Goal: Information Seeking & Learning: Learn about a topic

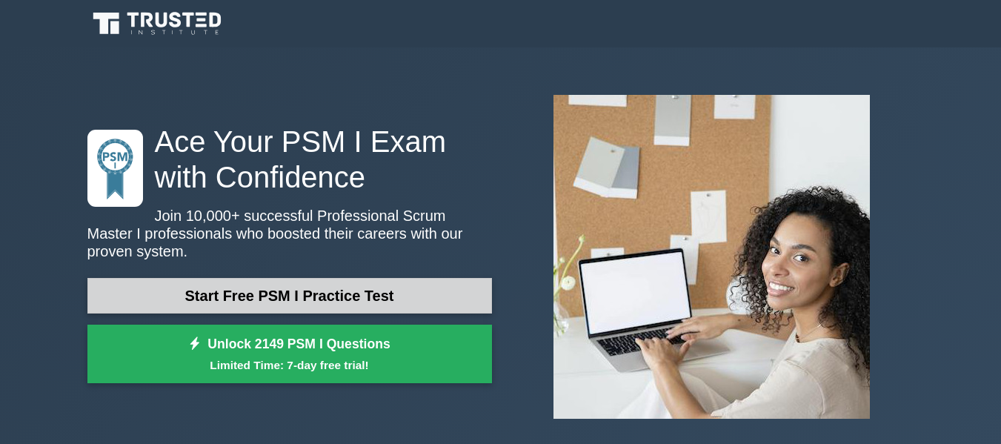
click at [321, 300] on link "Start Free PSM I Practice Test" at bounding box center [289, 296] width 405 height 36
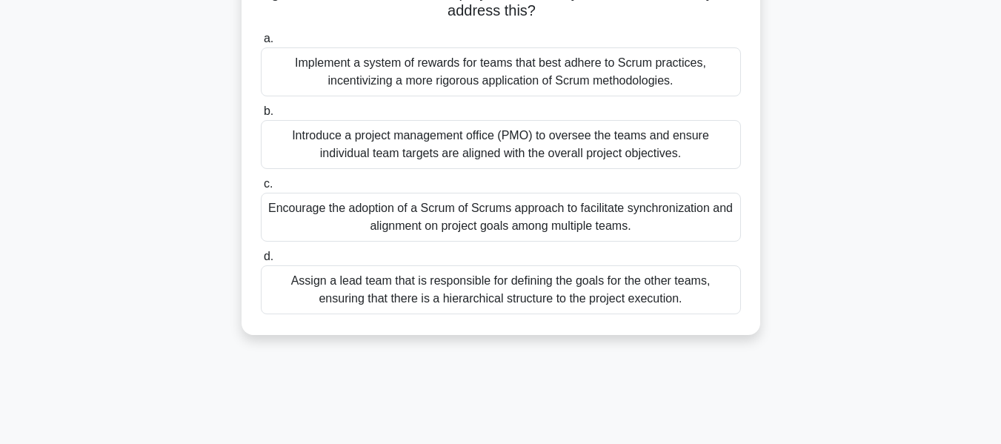
scroll to position [173, 0]
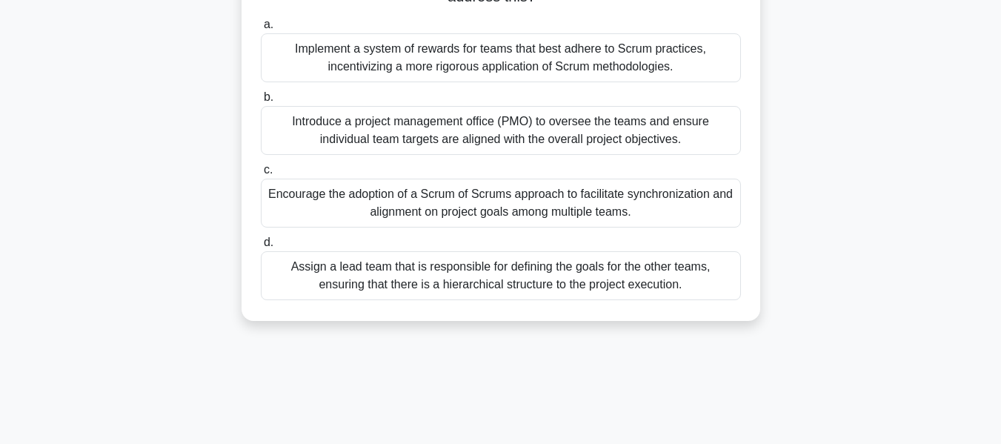
click at [605, 216] on div "Encourage the adoption of a Scrum of Scrums approach to facilitate synchronizat…" at bounding box center [501, 203] width 480 height 49
click at [261, 175] on input "c. Encourage the adoption of a Scrum of Scrums approach to facilitate synchroni…" at bounding box center [261, 170] width 0 height 10
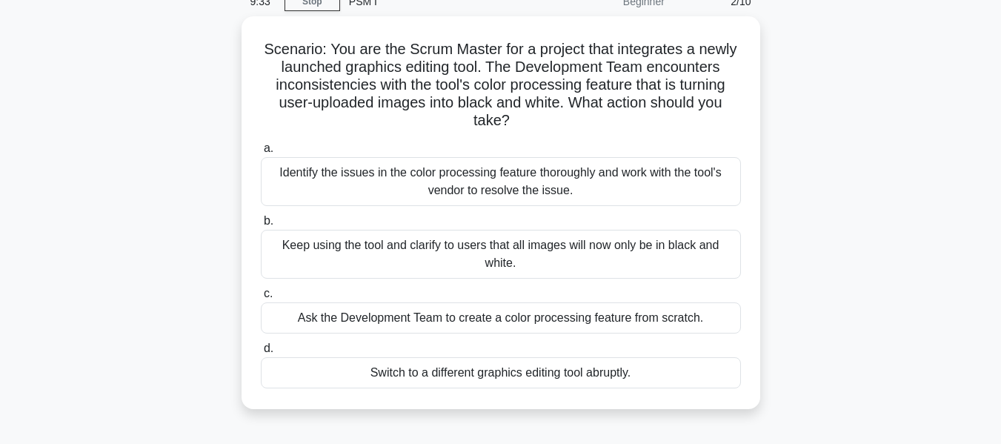
scroll to position [74, 0]
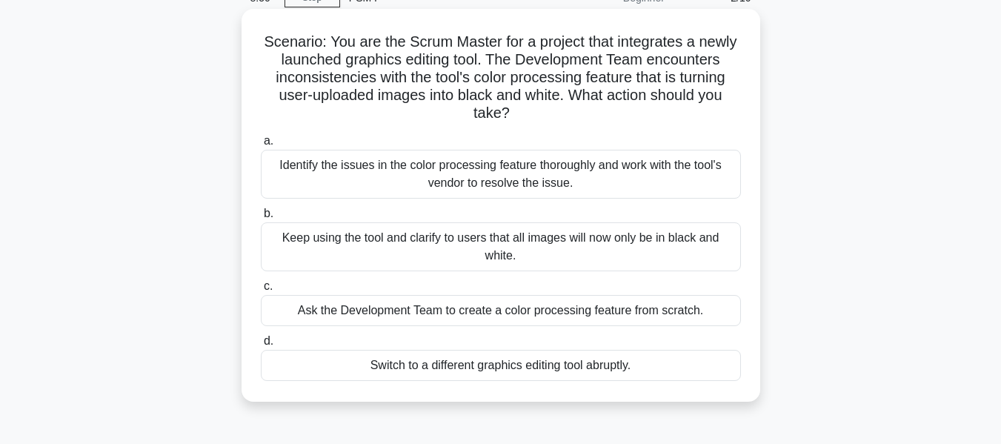
click at [591, 316] on div "Ask the Development Team to create a color processing feature from scratch." at bounding box center [501, 310] width 480 height 31
click at [261, 291] on input "c. Ask the Development Team to create a color processing feature from scratch." at bounding box center [261, 287] width 0 height 10
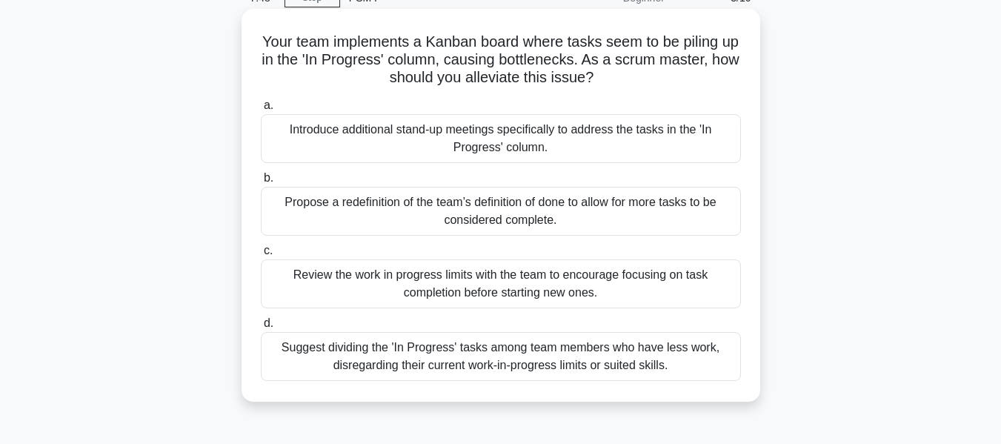
click at [619, 281] on div "Review the work in progress limits with the team to encourage focusing on task …" at bounding box center [501, 283] width 480 height 49
click at [261, 256] on input "c. Review the work in progress limits with the team to encourage focusing on ta…" at bounding box center [261, 251] width 0 height 10
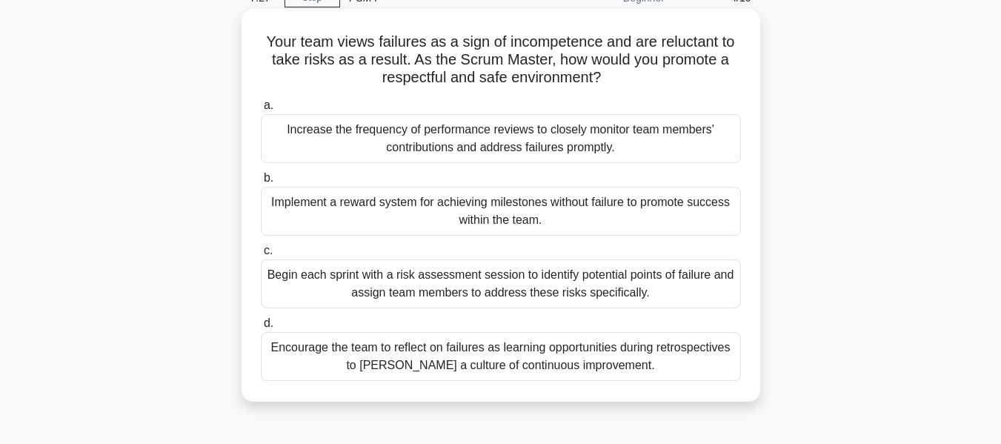
click at [674, 358] on div "Encourage the team to reflect on failures as learning opportunities during retr…" at bounding box center [501, 356] width 480 height 49
click at [261, 328] on input "d. Encourage the team to reflect on failures as learning opportunities during r…" at bounding box center [261, 324] width 0 height 10
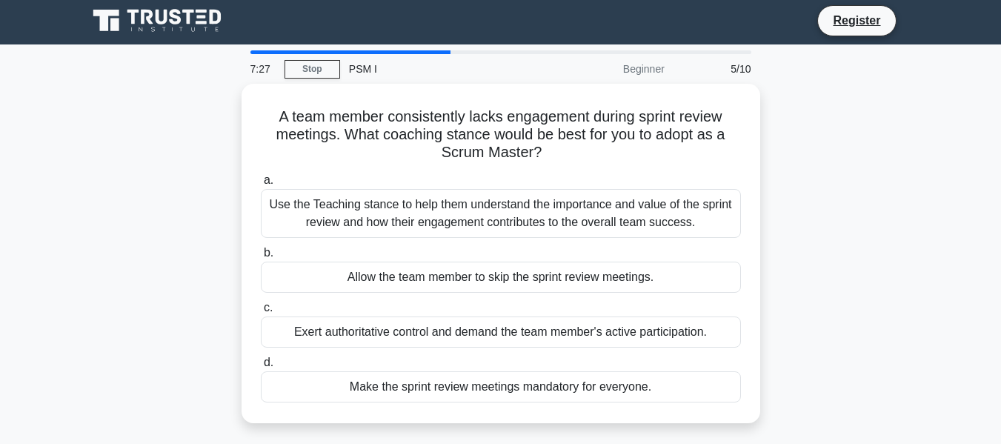
scroll to position [0, 0]
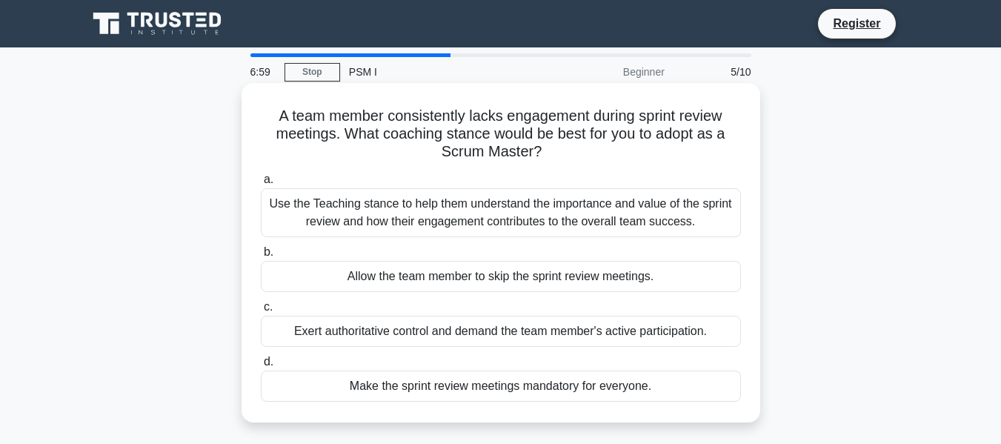
click at [655, 210] on div "Use the Teaching stance to help them understand the importance and value of the…" at bounding box center [501, 212] width 480 height 49
click at [261, 185] on input "a. Use the Teaching stance to help them understand the importance and value of …" at bounding box center [261, 180] width 0 height 10
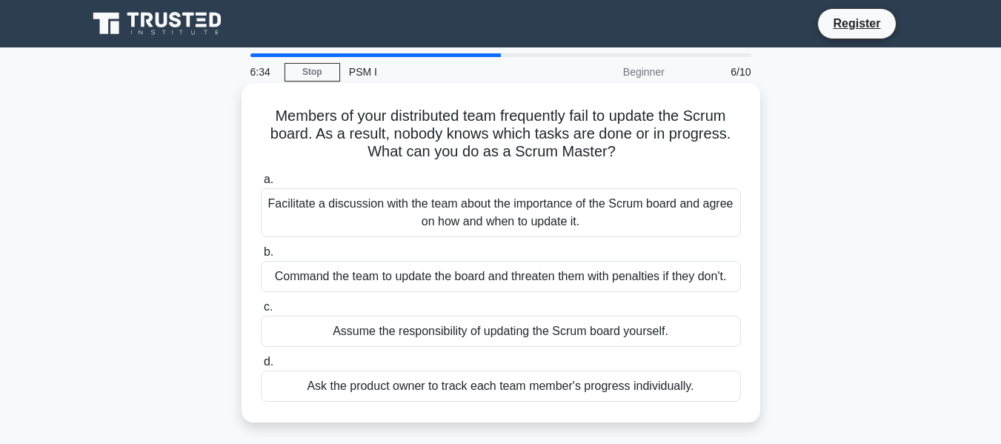
click at [701, 211] on div "Facilitate a discussion with the team about the importance of the Scrum board a…" at bounding box center [501, 212] width 480 height 49
click at [261, 185] on input "a. Facilitate a discussion with the team about the importance of the Scrum boar…" at bounding box center [261, 180] width 0 height 10
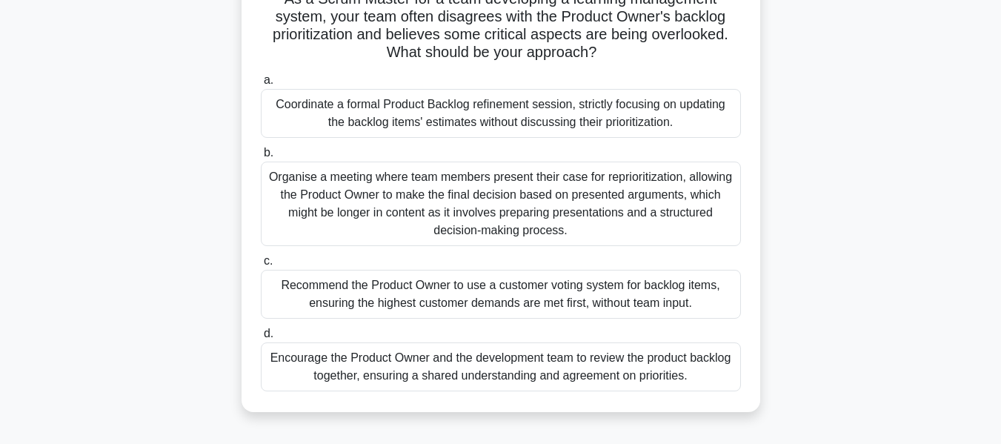
scroll to position [124, 0]
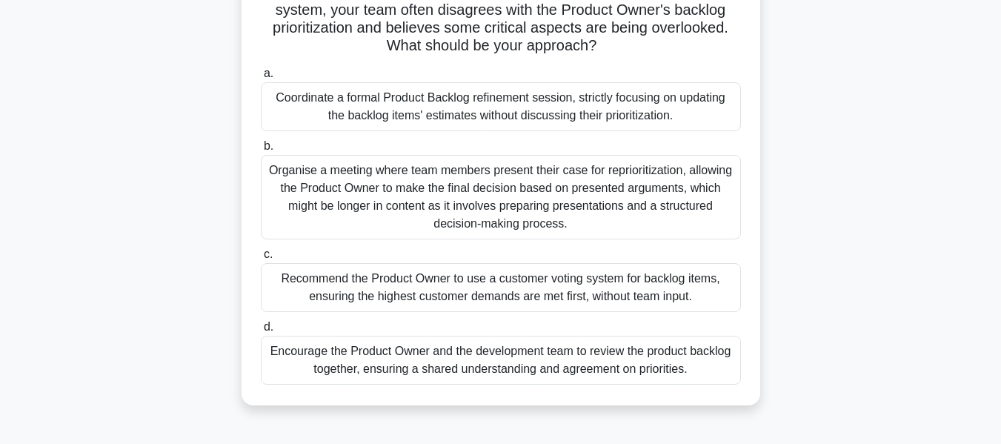
click at [665, 359] on div "Encourage the Product Owner and the development team to review the product back…" at bounding box center [501, 360] width 480 height 49
click at [261, 332] on input "d. Encourage the Product Owner and the development team to review the product b…" at bounding box center [261, 327] width 0 height 10
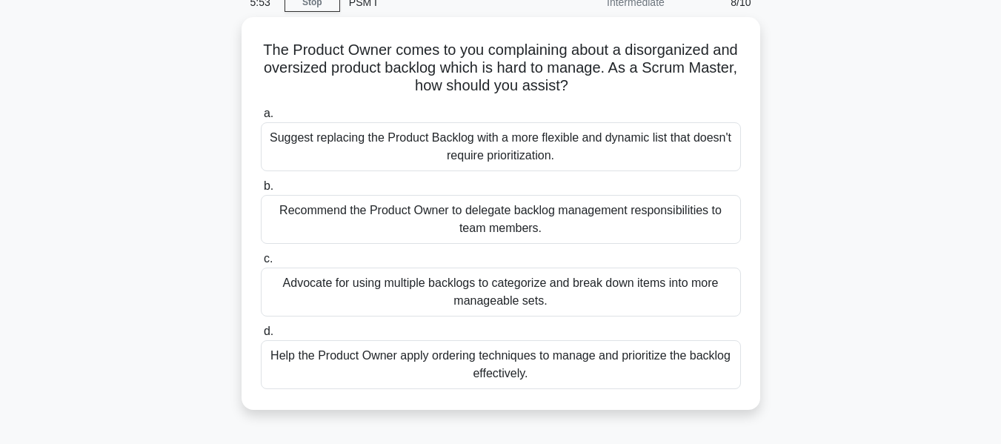
scroll to position [74, 0]
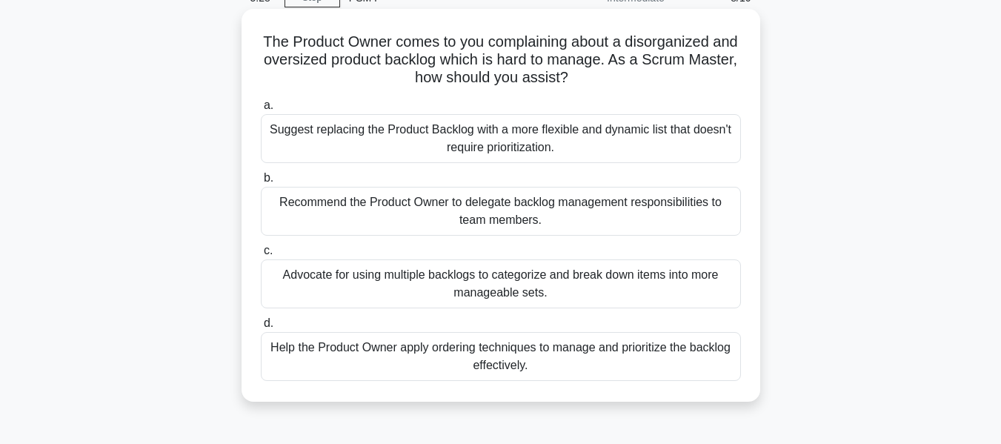
click at [603, 359] on div "Help the Product Owner apply ordering techniques to manage and prioritize the b…" at bounding box center [501, 356] width 480 height 49
click at [261, 328] on input "d. Help the Product Owner apply ordering techniques to manage and prioritize th…" at bounding box center [261, 324] width 0 height 10
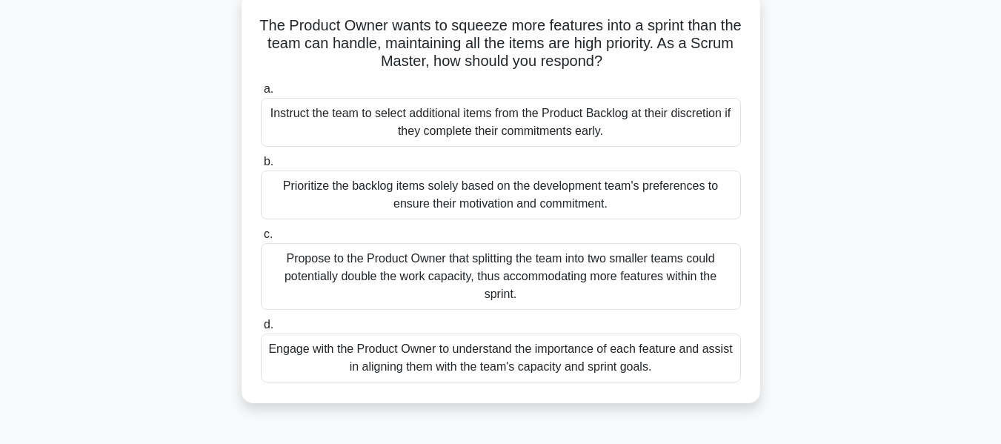
scroll to position [124, 0]
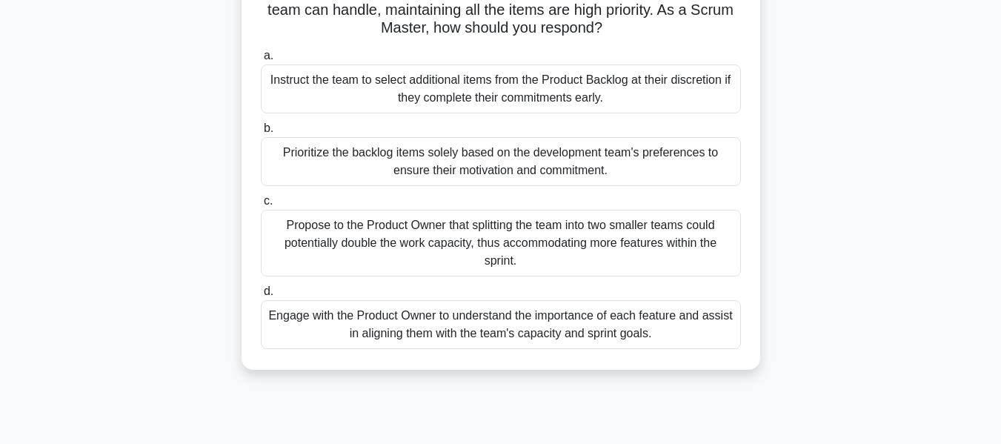
click at [675, 326] on div "Engage with the Product Owner to understand the importance of each feature and …" at bounding box center [501, 324] width 480 height 49
click at [261, 296] on input "d. Engage with the Product Owner to understand the importance of each feature a…" at bounding box center [261, 292] width 0 height 10
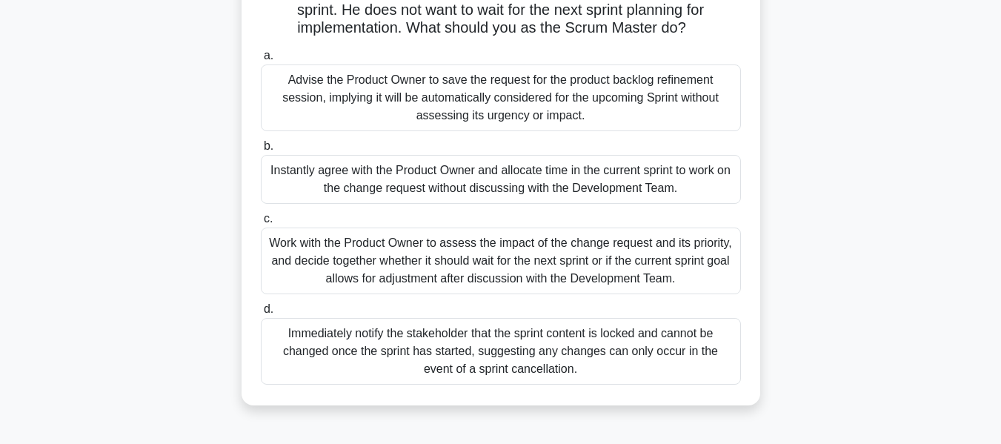
click at [671, 259] on div "Work with the Product Owner to assess the impact of the change request and its …" at bounding box center [501, 260] width 480 height 67
click at [261, 224] on input "c. Work with the Product Owner to assess the impact of the change request and i…" at bounding box center [261, 219] width 0 height 10
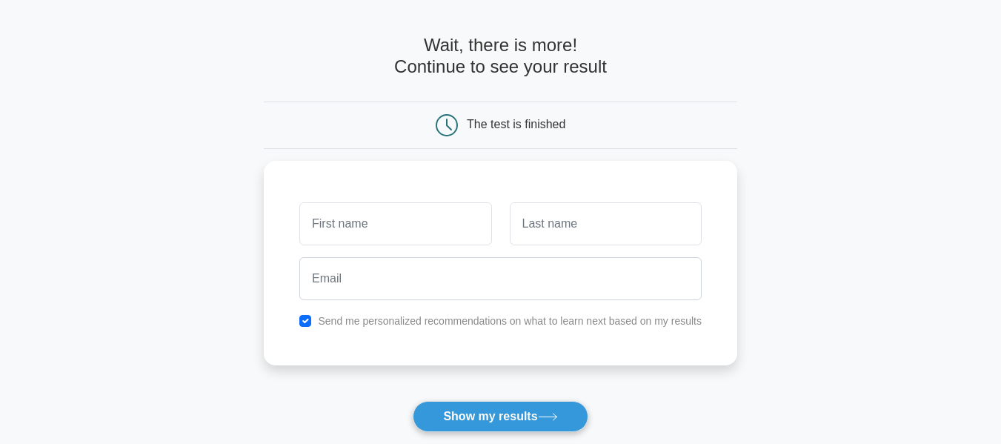
scroll to position [50, 0]
type input "[PERSON_NAME]"
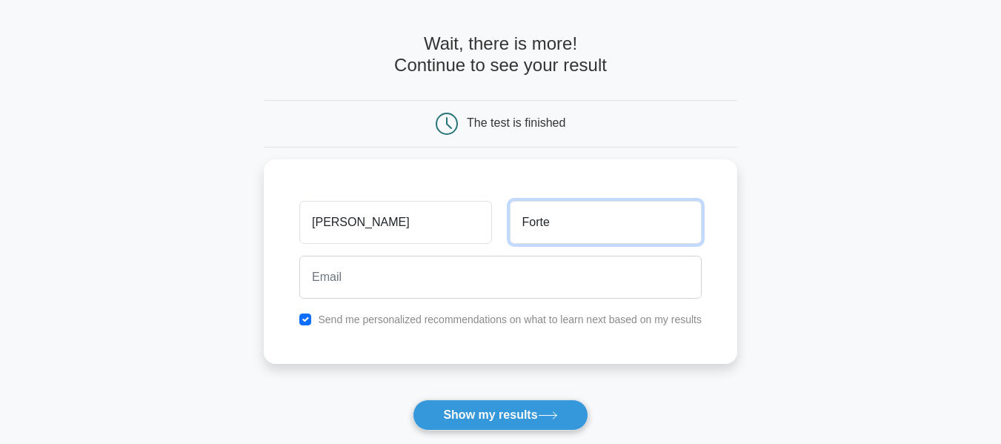
type input "Forte"
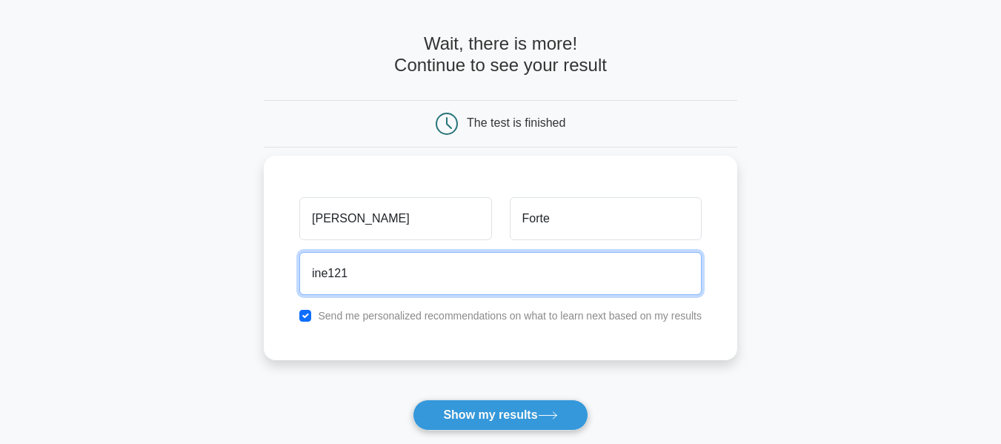
type input "ine121@hotmail.com"
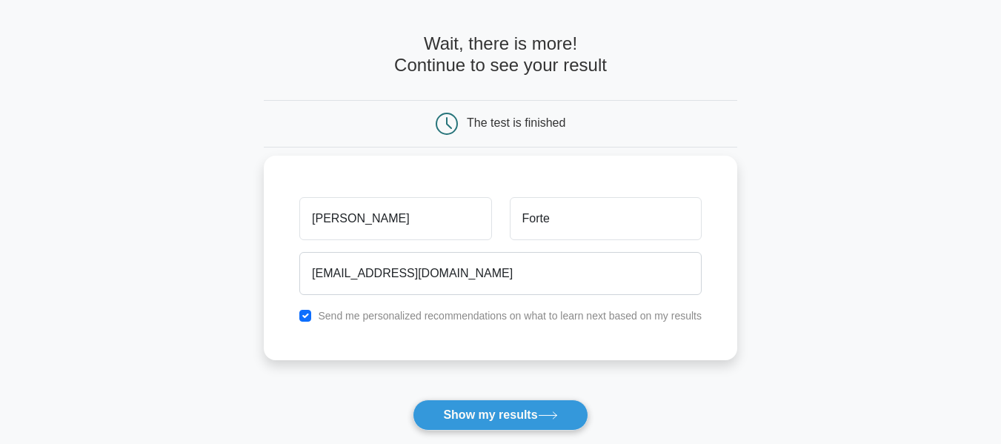
click at [298, 316] on div "Send me personalized recommendations on what to learn next based on my results" at bounding box center [500, 316] width 420 height 18
click at [309, 316] on input "checkbox" at bounding box center [305, 316] width 12 height 12
checkbox input "false"
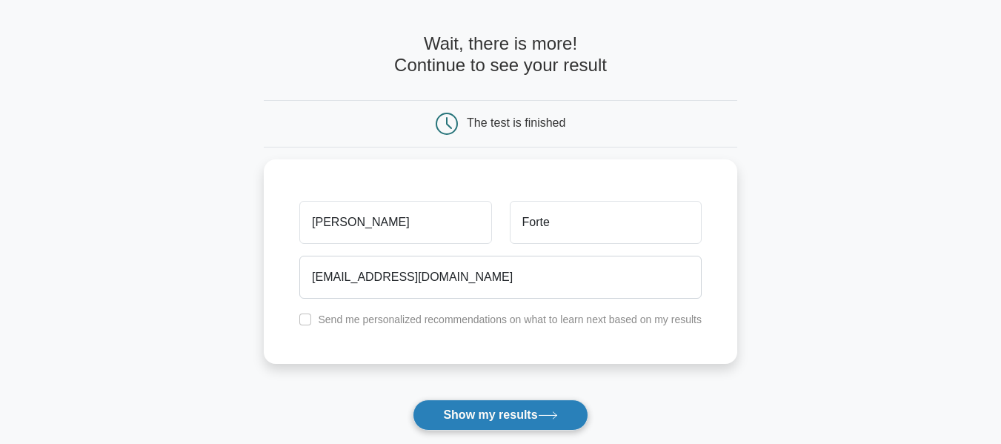
click at [480, 418] on button "Show my results" at bounding box center [500, 414] width 175 height 31
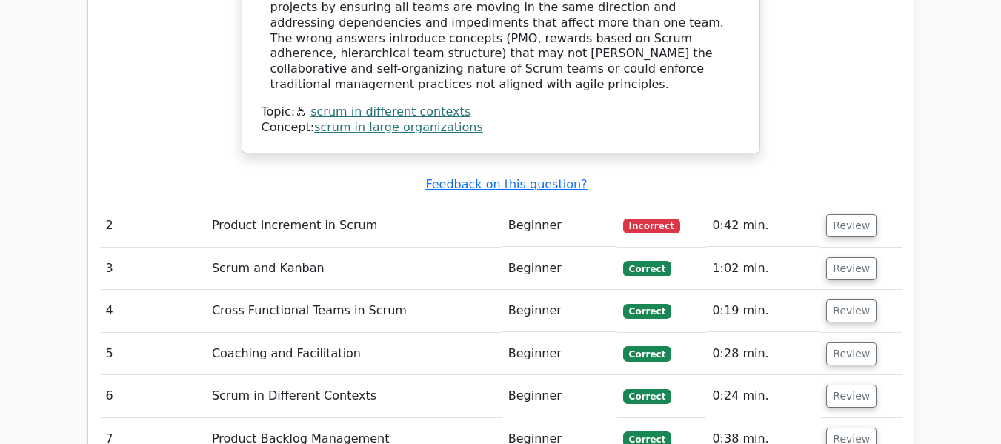
scroll to position [1956, 0]
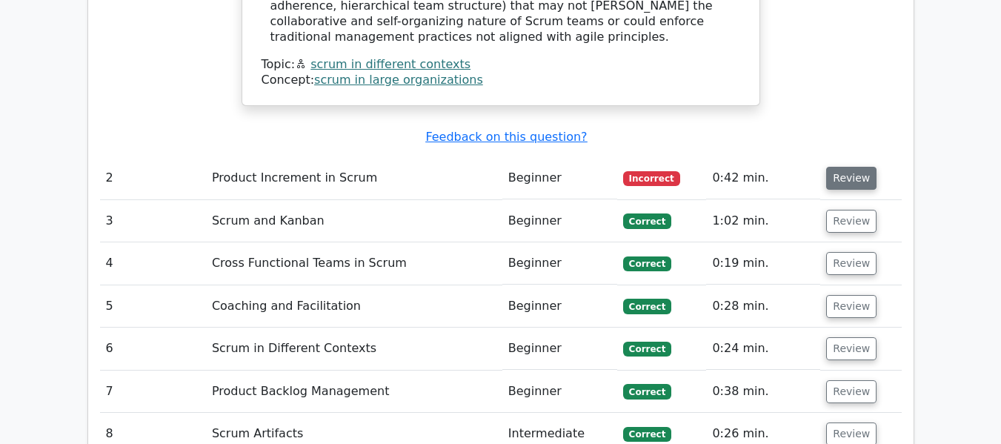
click at [844, 167] on button "Review" at bounding box center [851, 178] width 50 height 23
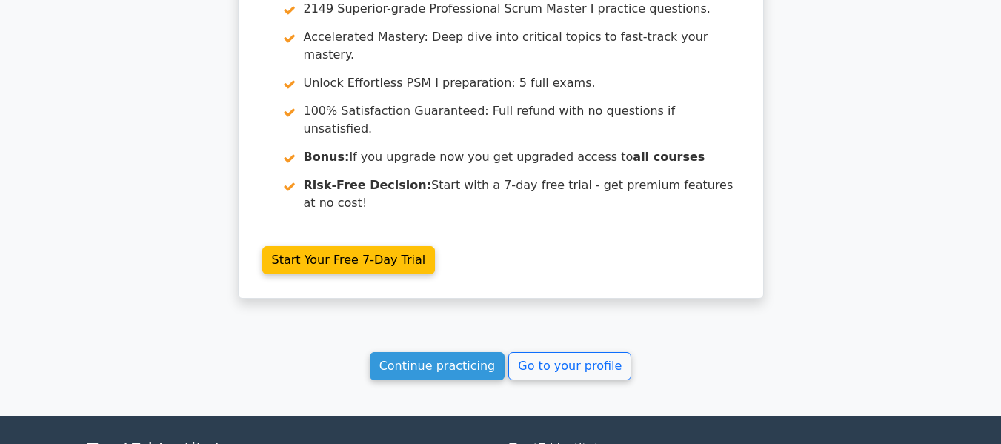
scroll to position [3404, 0]
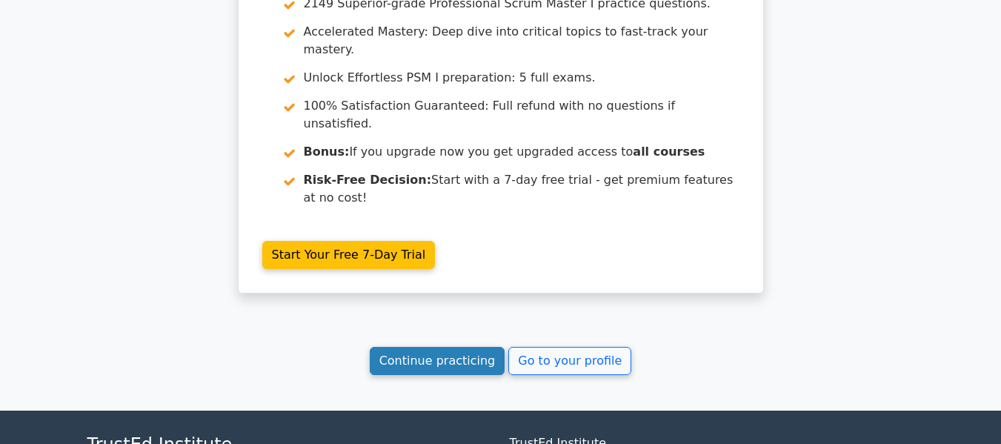
click at [452, 347] on link "Continue practicing" at bounding box center [438, 361] width 136 height 28
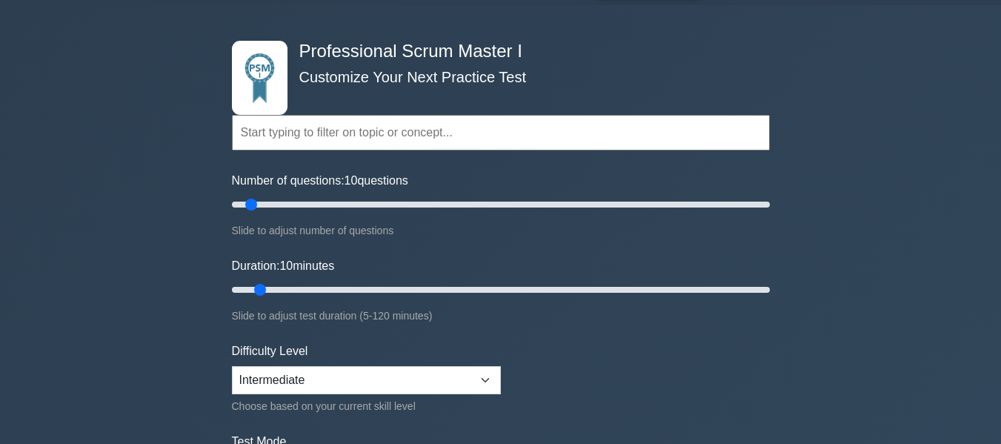
scroll to position [133, 0]
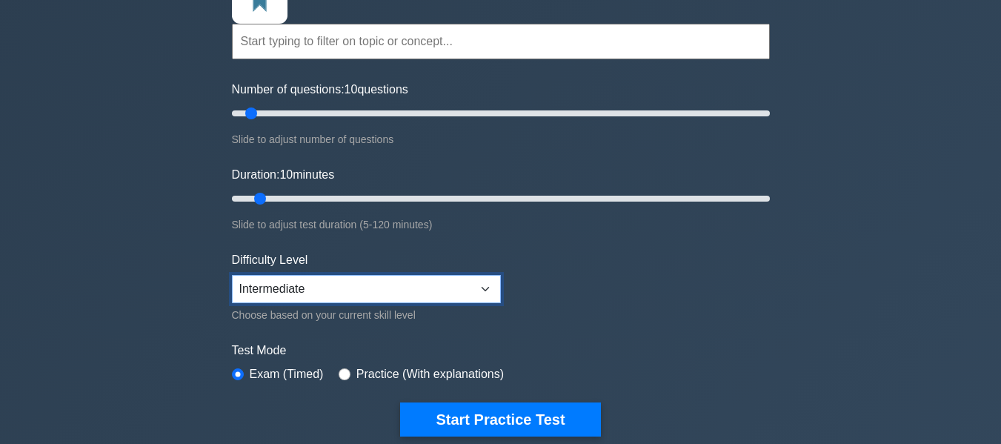
click at [448, 288] on select "Beginner Intermediate Expert" at bounding box center [366, 289] width 269 height 28
select select "expert"
click at [232, 275] on select "Beginner Intermediate Expert" at bounding box center [366, 289] width 269 height 28
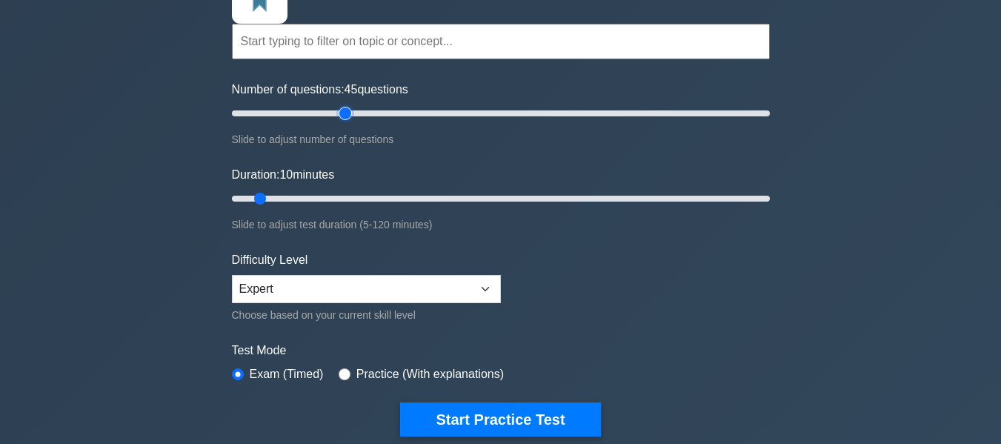
type input "45"
click at [345, 113] on input "Number of questions: 45 questions" at bounding box center [501, 113] width 538 height 18
type input "30"
click at [345, 199] on input "Duration: 30 minutes" at bounding box center [501, 199] width 538 height 18
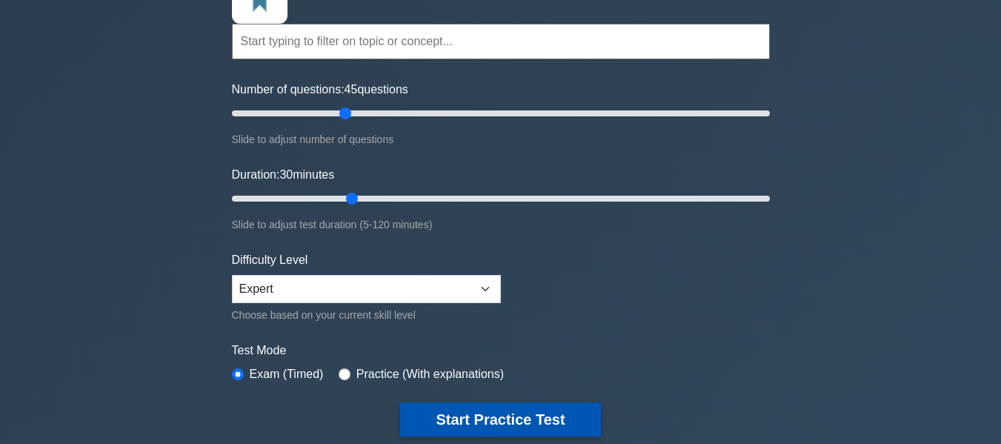
click at [488, 422] on button "Start Practice Test" at bounding box center [500, 419] width 200 height 34
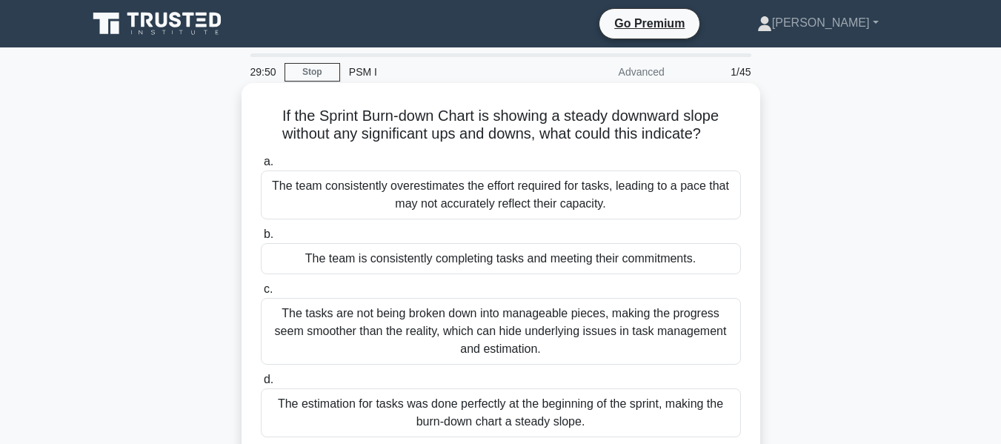
click at [651, 132] on h5 "If the Sprint Burn-down Chart is showing a steady downward slope without any si…" at bounding box center [500, 125] width 483 height 37
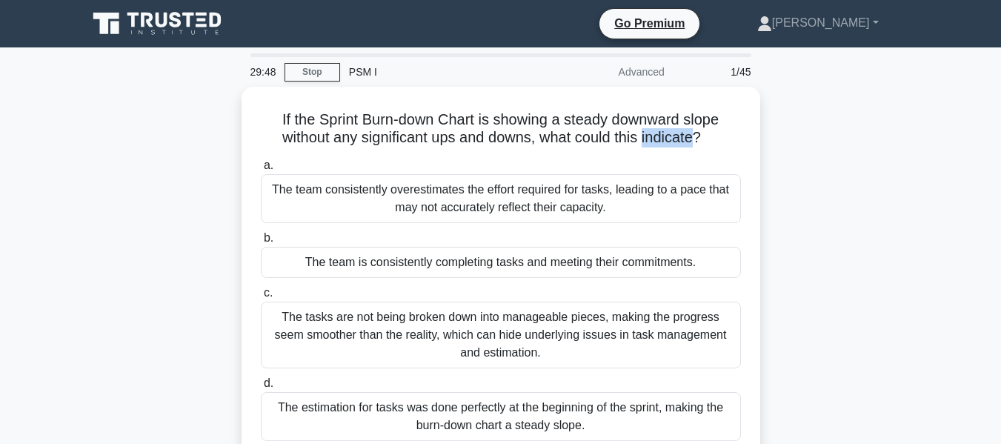
click at [641, 102] on div at bounding box center [641, 102] width 0 height 0
click at [797, 143] on div "If the Sprint Burn-down Chart is showing a steady downward slope without any si…" at bounding box center [501, 283] width 845 height 393
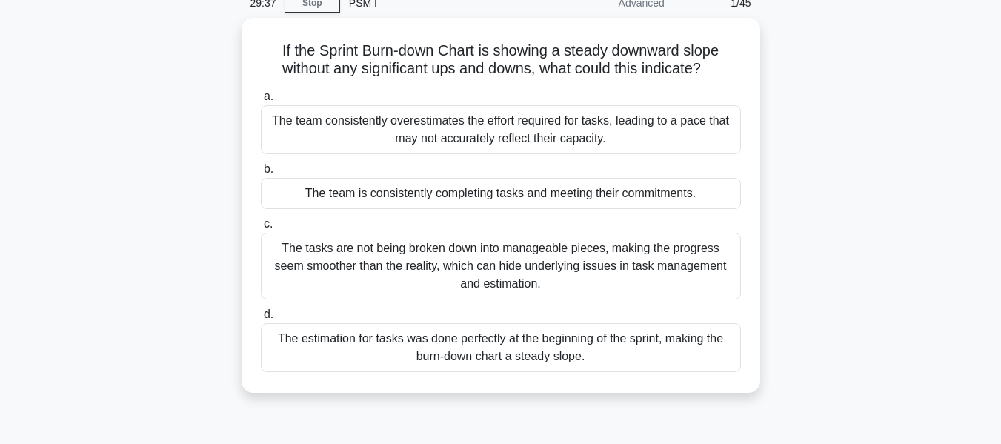
scroll to position [74, 0]
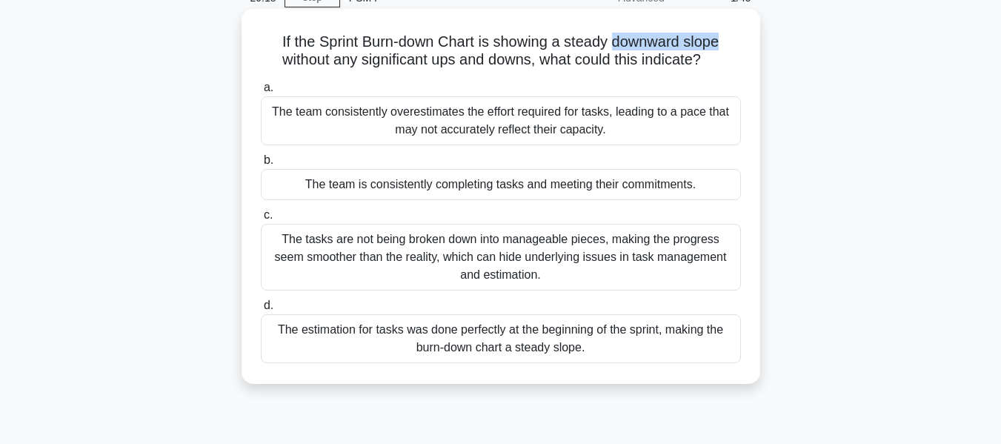
drag, startPoint x: 615, startPoint y: 38, endPoint x: 725, endPoint y: 44, distance: 109.8
click at [725, 44] on h5 "If the Sprint Burn-down Chart is showing a steady downward slope without any si…" at bounding box center [500, 51] width 483 height 37
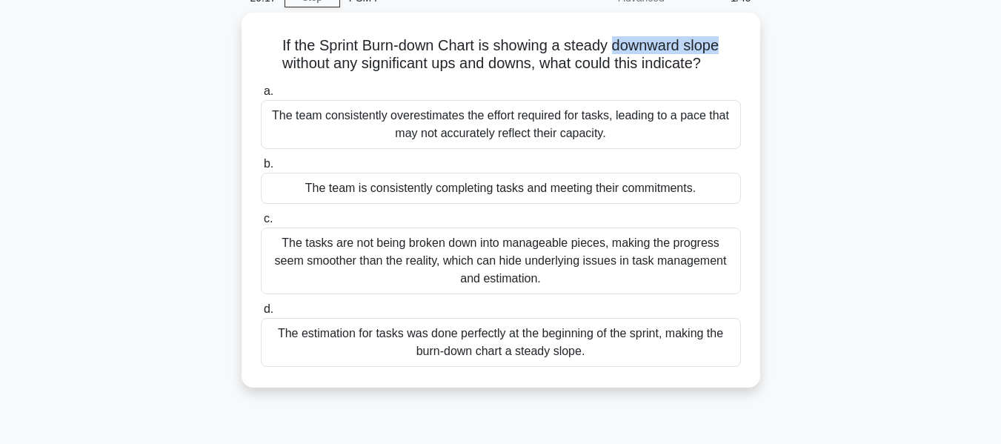
click at [715, 52] on div at bounding box center [715, 52] width 0 height 0
click at [808, 143] on div "If the Sprint Burn-down Chart is showing a steady downward slope without any si…" at bounding box center [501, 209] width 845 height 393
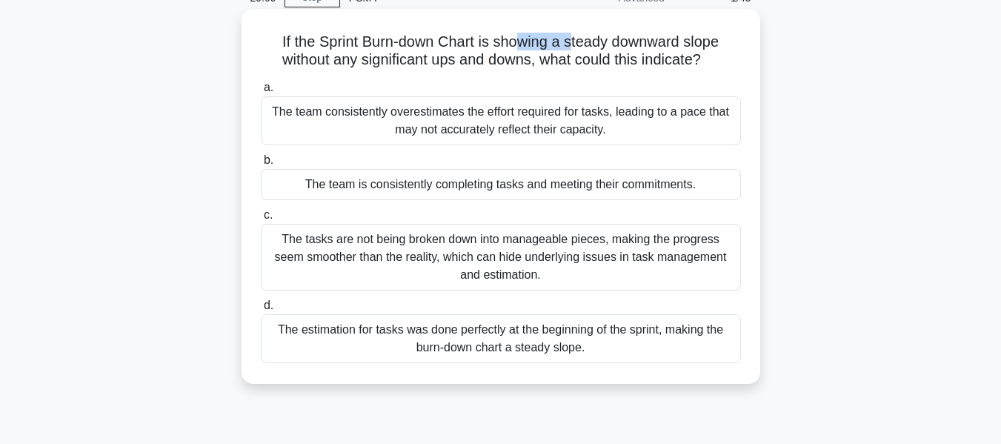
drag, startPoint x: 572, startPoint y: 36, endPoint x: 518, endPoint y: 36, distance: 54.1
click at [518, 36] on h5 "If the Sprint Burn-down Chart is showing a steady downward slope without any si…" at bounding box center [500, 51] width 483 height 37
click at [275, 40] on h5 "If the Sprint Burn-down Chart is showing a steady downward slope without any si…" at bounding box center [500, 51] width 483 height 37
drag, startPoint x: 566, startPoint y: 37, endPoint x: 711, endPoint y: 67, distance: 147.7
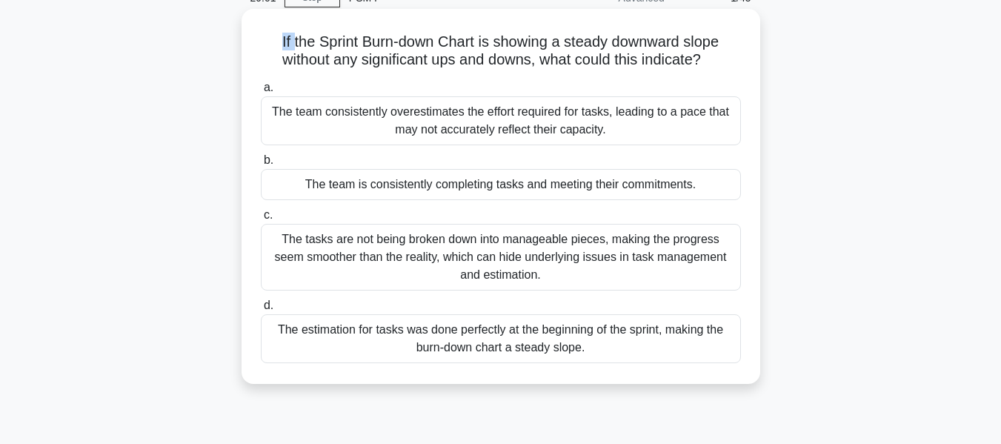
click at [711, 67] on h5 "If the Sprint Burn-down Chart is showing a steady downward slope without any si…" at bounding box center [500, 51] width 483 height 37
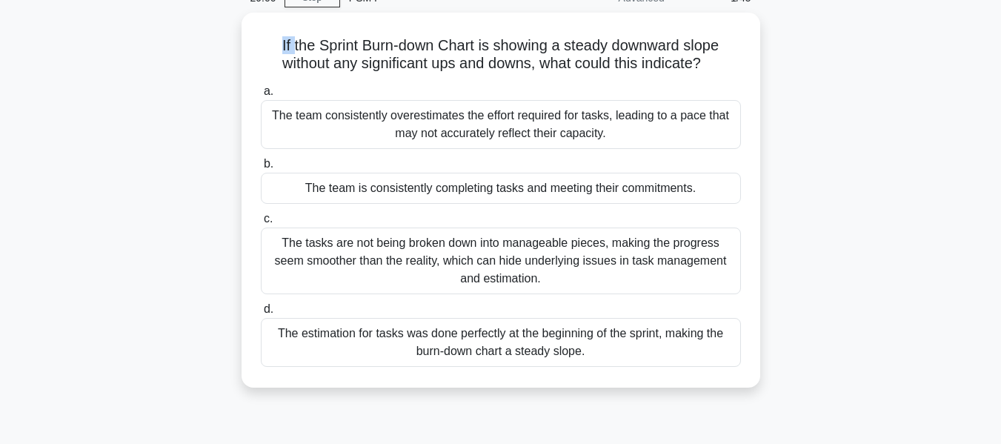
click at [701, 70] on div at bounding box center [701, 70] width 0 height 0
click at [772, 183] on div "If the Sprint Burn-down Chart is showing a steady downward slope without any si…" at bounding box center [501, 209] width 845 height 393
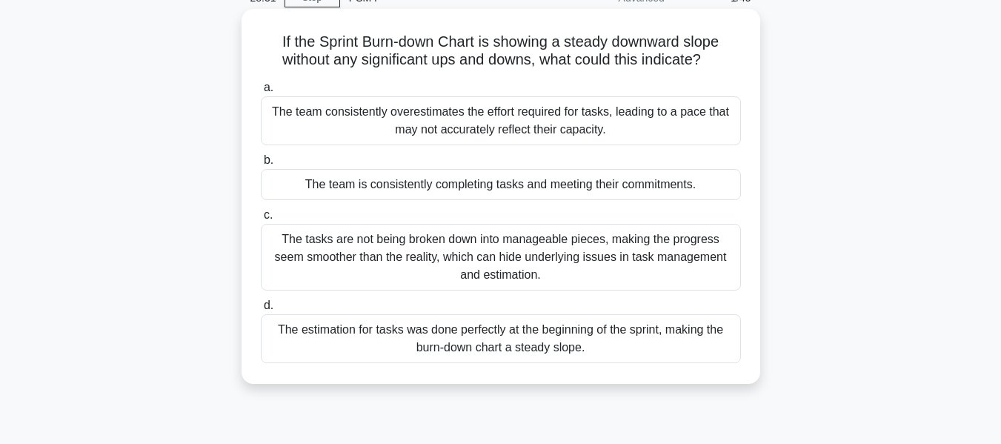
click at [697, 45] on h5 "If the Sprint Burn-down Chart is showing a steady downward slope without any si…" at bounding box center [500, 51] width 483 height 37
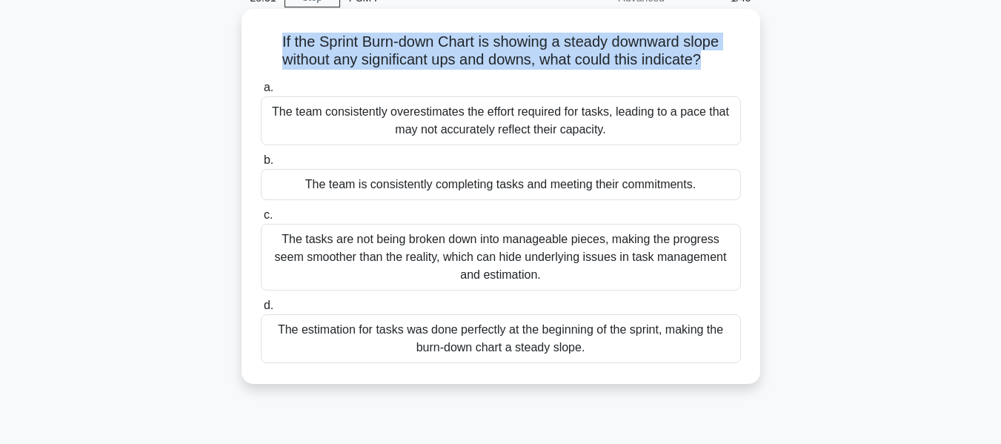
click at [697, 45] on h5 "If the Sprint Burn-down Chart is showing a steady downward slope without any si…" at bounding box center [500, 51] width 483 height 37
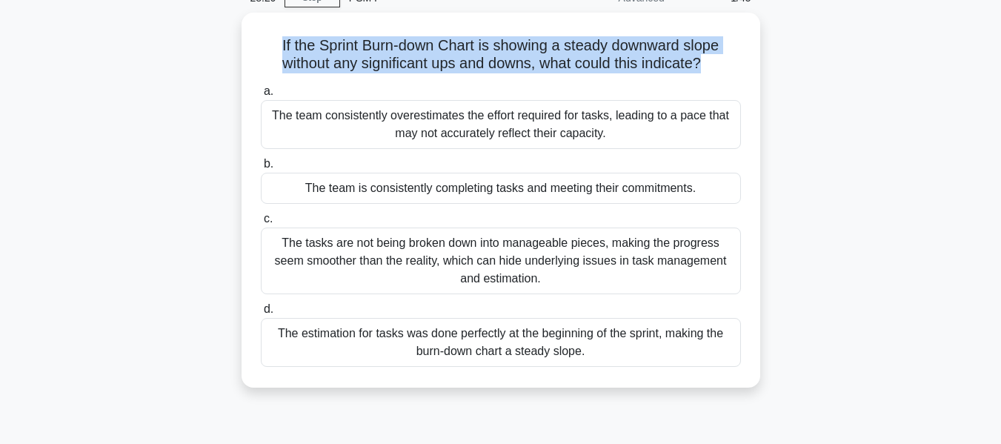
click at [688, 10] on div at bounding box center [688, 10] width 0 height 0
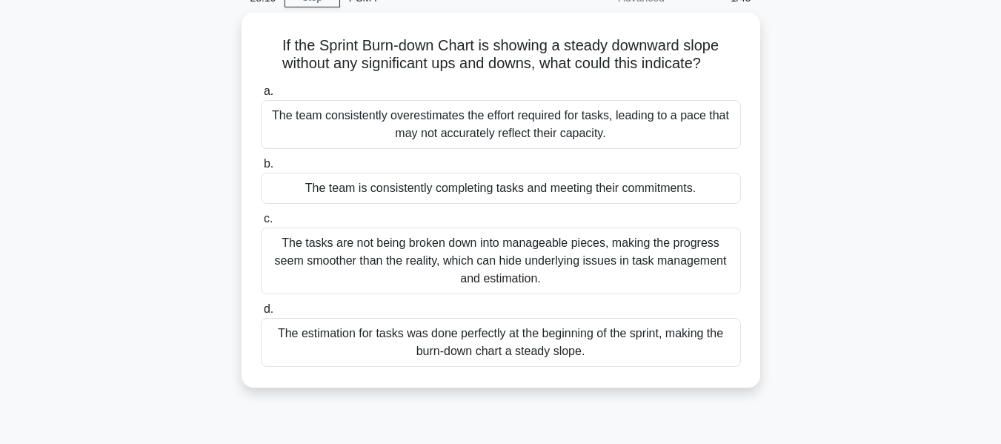
click at [786, 165] on div "If the Sprint Burn-down Chart is showing a steady downward slope without any si…" at bounding box center [501, 209] width 845 height 393
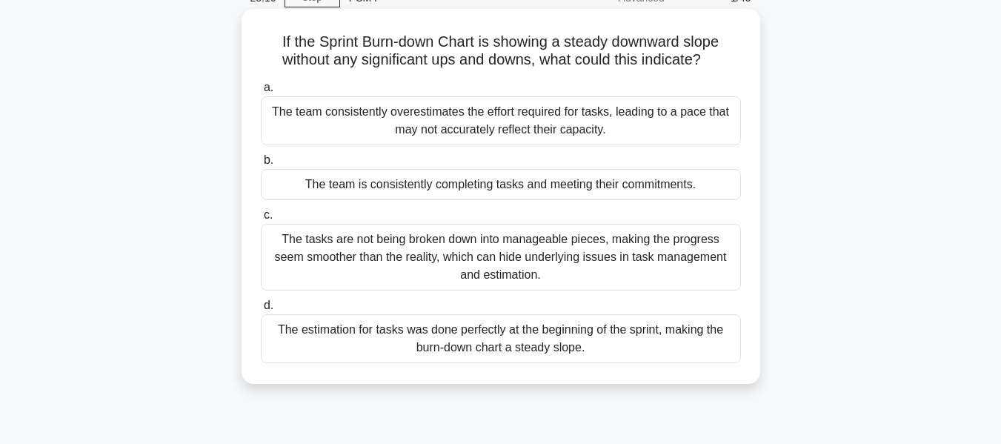
click at [585, 343] on div "The estimation for tasks was done perfectly at the beginning of the sprint, mak…" at bounding box center [501, 338] width 480 height 49
click at [261, 310] on input "d. The estimation for tasks was done perfectly at the beginning of the sprint, …" at bounding box center [261, 306] width 0 height 10
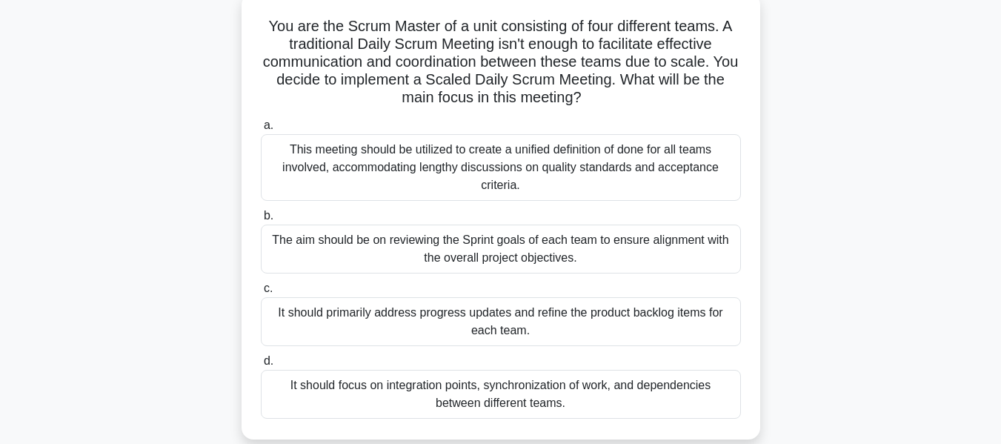
scroll to position [99, 0]
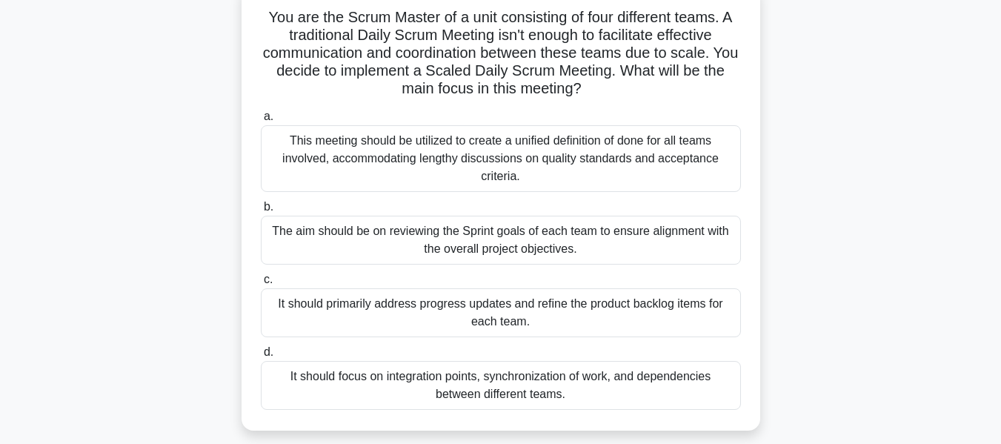
click at [655, 382] on div "It should focus on integration points, synchronization of work, and dependencie…" at bounding box center [501, 385] width 480 height 49
click at [261, 357] on input "d. It should focus on integration points, synchronization of work, and dependen…" at bounding box center [261, 353] width 0 height 10
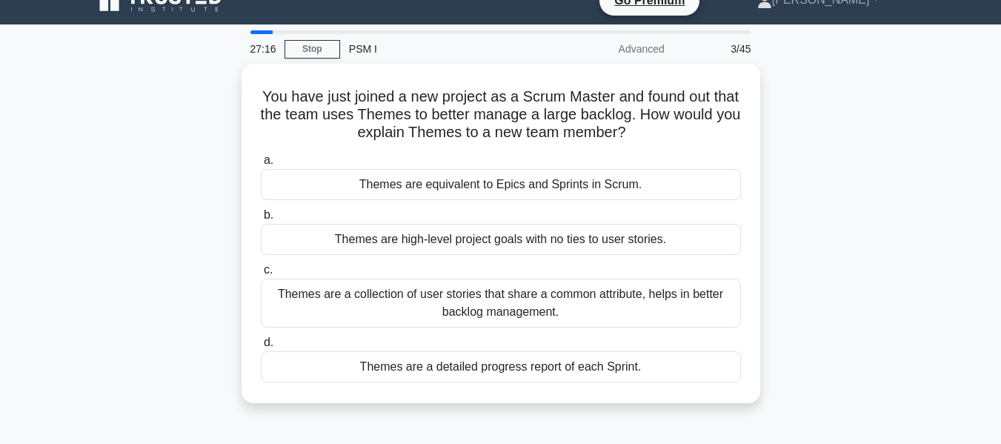
scroll to position [50, 0]
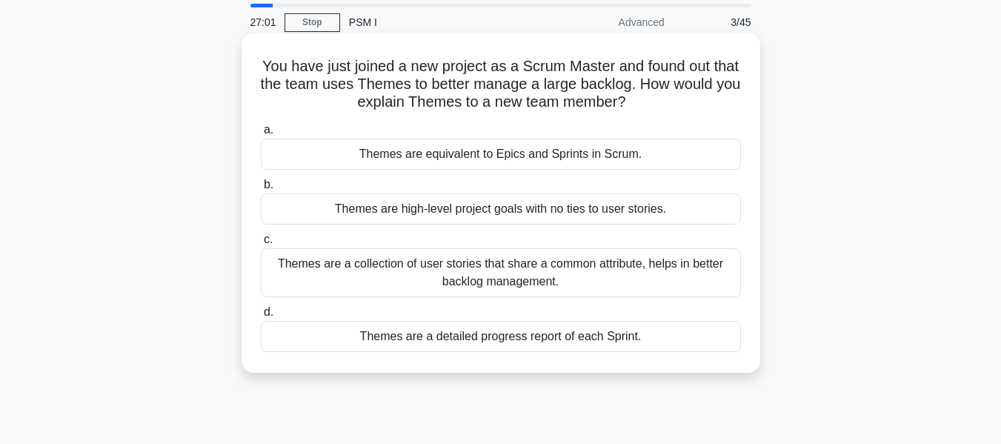
click at [473, 96] on h5 "You have just joined a new project as a Scrum Master and found out that the tea…" at bounding box center [500, 84] width 483 height 55
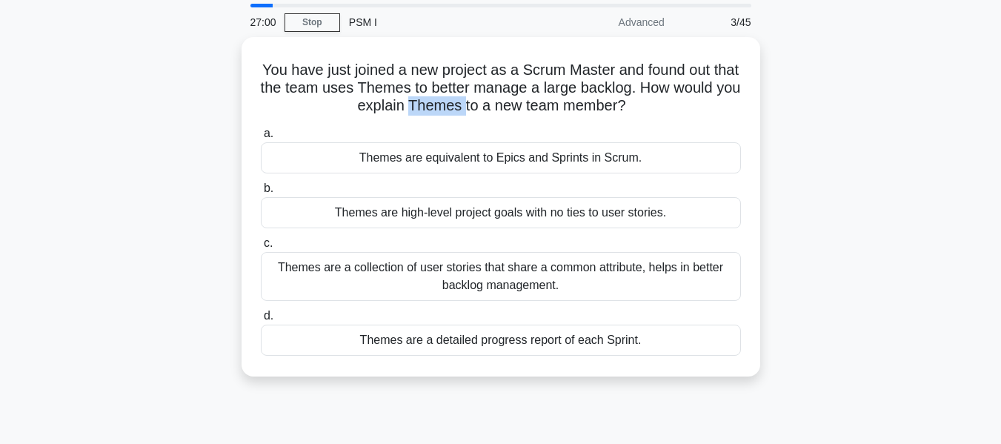
click at [464, 70] on div at bounding box center [464, 70] width 0 height 0
click at [849, 129] on div "You have just joined a new project as a Scrum Master and found out that the tea…" at bounding box center [501, 215] width 845 height 357
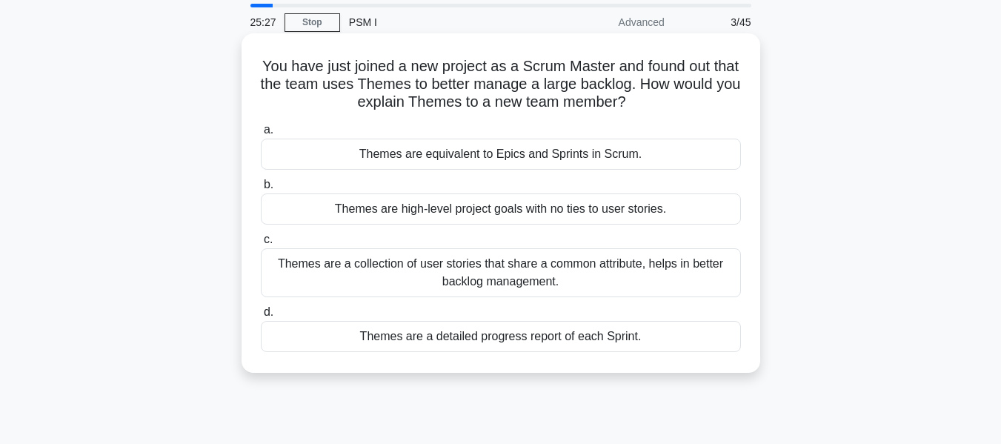
click at [545, 282] on div "Themes are a collection of user stories that share a common attribute, helps in…" at bounding box center [501, 272] width 480 height 49
click at [261, 245] on input "c. Themes are a collection of user stories that share a common attribute, helps…" at bounding box center [261, 240] width 0 height 10
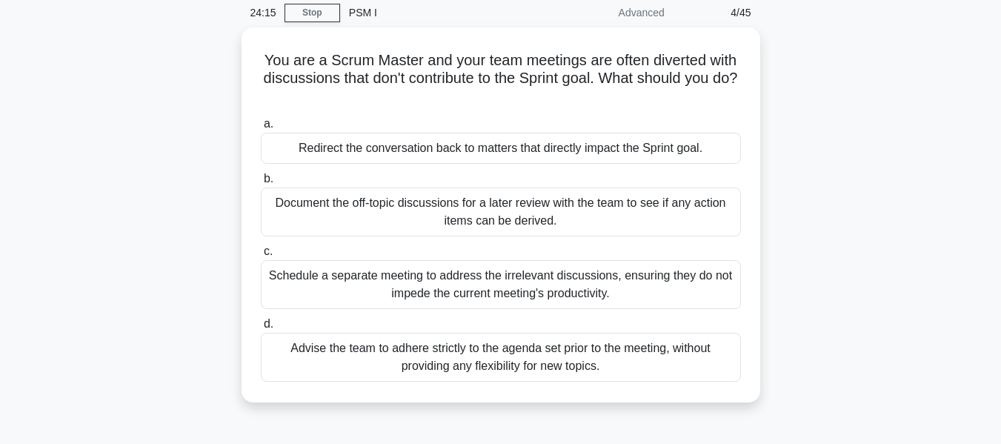
scroll to position [74, 0]
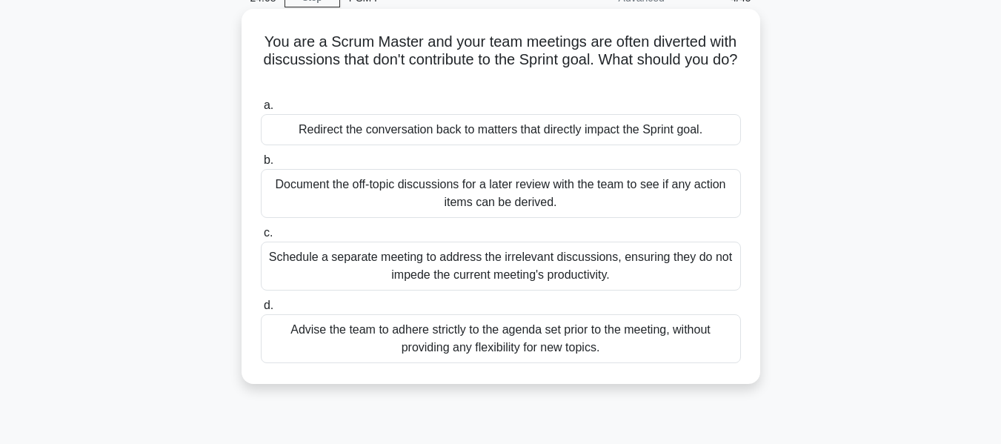
click at [706, 44] on h5 "You are a Scrum Master and your team meetings are often diverted with discussio…" at bounding box center [500, 60] width 483 height 55
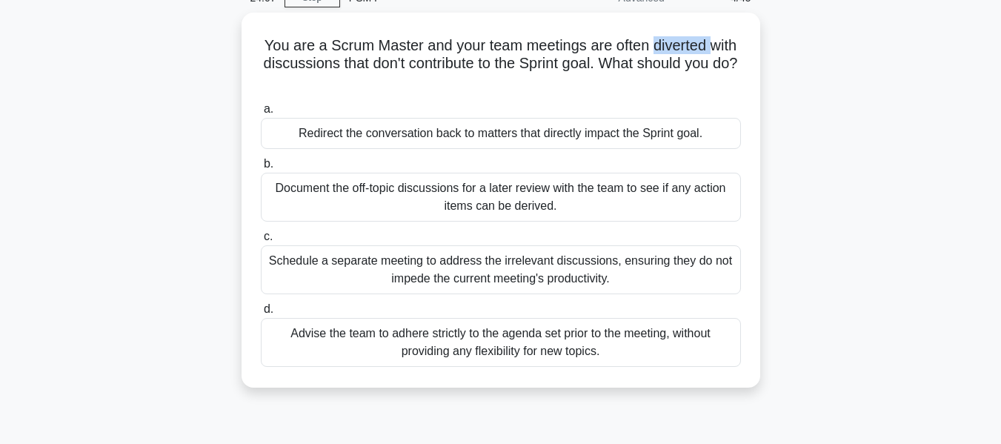
click at [697, 52] on div at bounding box center [697, 52] width 0 height 0
click at [893, 138] on div "You are a Scrum Master and your team meetings are often diverted with discussio…" at bounding box center [501, 209] width 845 height 393
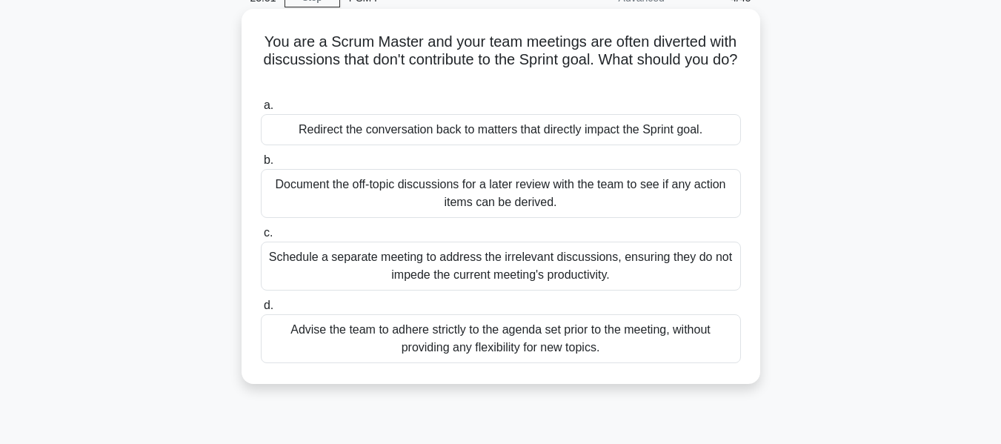
click at [673, 135] on div "Redirect the conversation back to matters that directly impact the Sprint goal." at bounding box center [501, 129] width 480 height 31
click at [261, 110] on input "a. Redirect the conversation back to matters that directly impact the Sprint go…" at bounding box center [261, 106] width 0 height 10
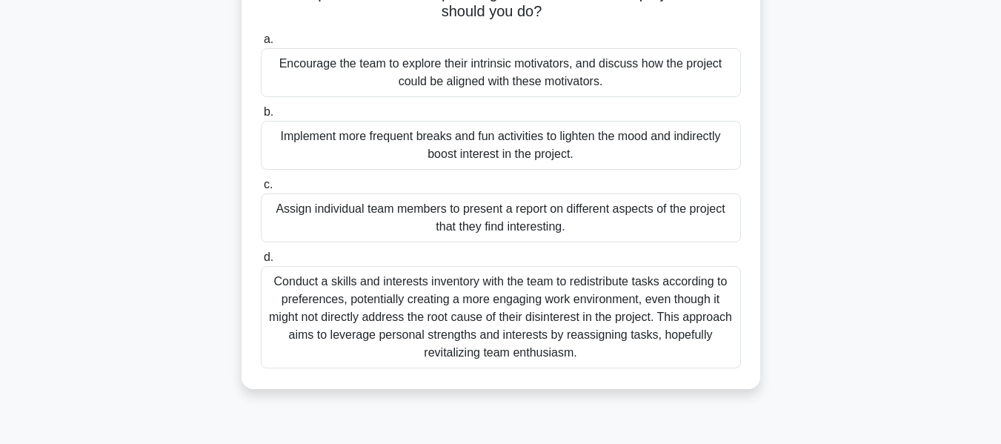
scroll to position [148, 0]
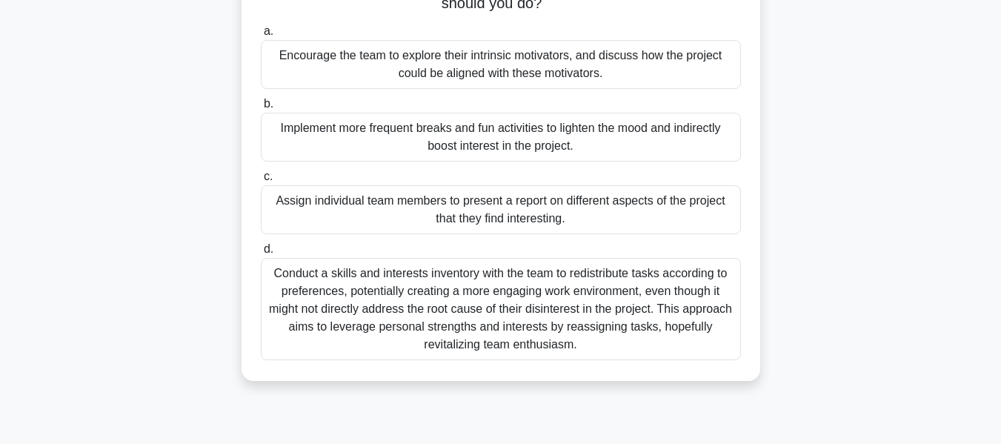
click at [617, 76] on div "Encourage the team to explore their intrinsic motivators, and discuss how the p…" at bounding box center [501, 64] width 480 height 49
click at [261, 36] on input "a. Encourage the team to explore their intrinsic motivators, and discuss how th…" at bounding box center [261, 32] width 0 height 10
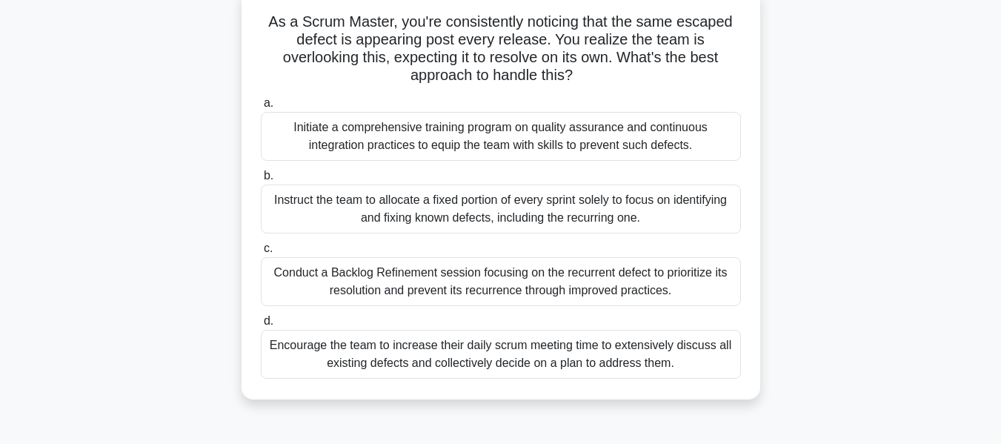
scroll to position [99, 0]
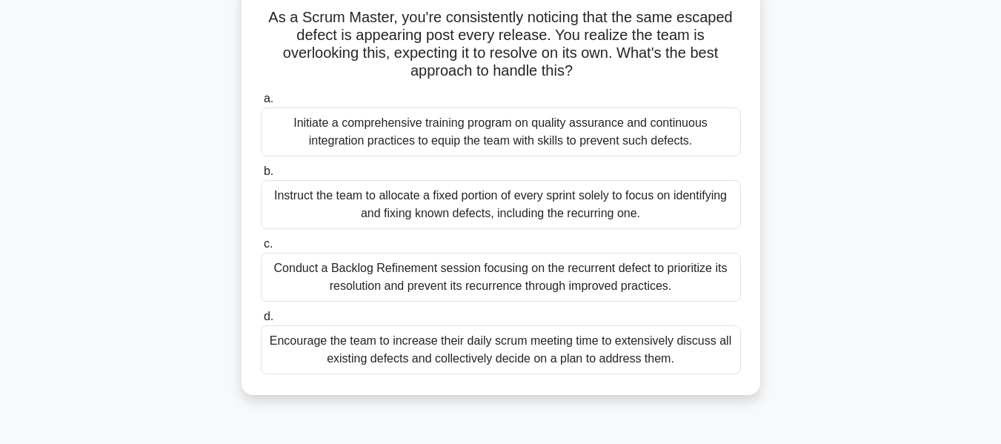
click at [680, 282] on div "Conduct a Backlog Refinement session focusing on the recurrent defect to priori…" at bounding box center [501, 277] width 480 height 49
click at [261, 249] on input "c. Conduct a Backlog Refinement session focusing on the recurrent defect to pri…" at bounding box center [261, 244] width 0 height 10
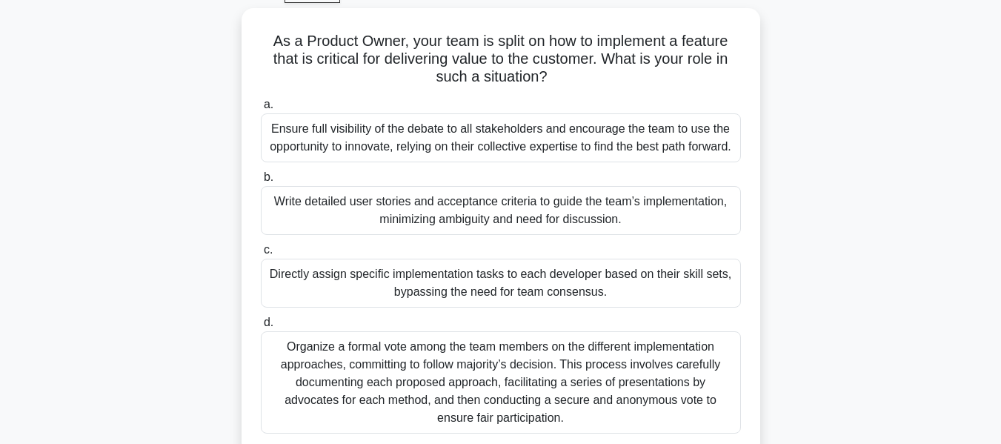
scroll to position [74, 0]
click at [679, 144] on div "Ensure full visibility of the debate to all stakeholders and encourage the team…" at bounding box center [501, 138] width 480 height 49
click at [261, 110] on input "a. Ensure full visibility of the debate to all stakeholders and encourage the t…" at bounding box center [261, 106] width 0 height 10
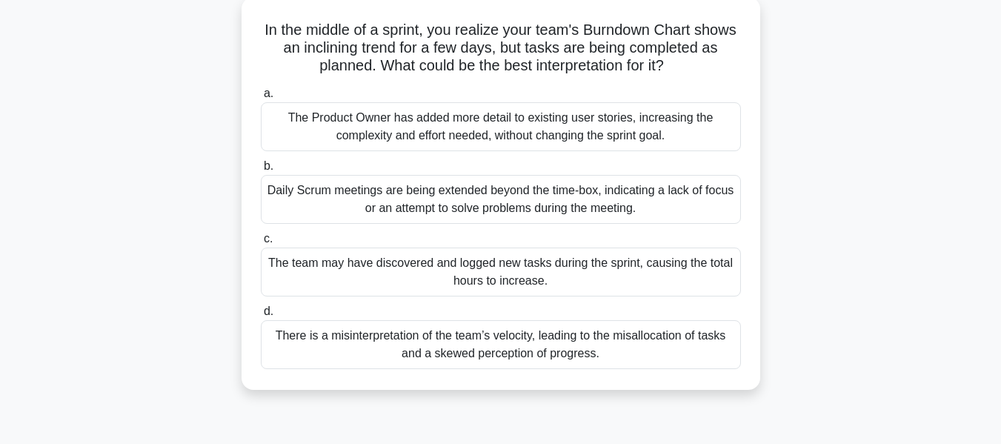
scroll to position [99, 0]
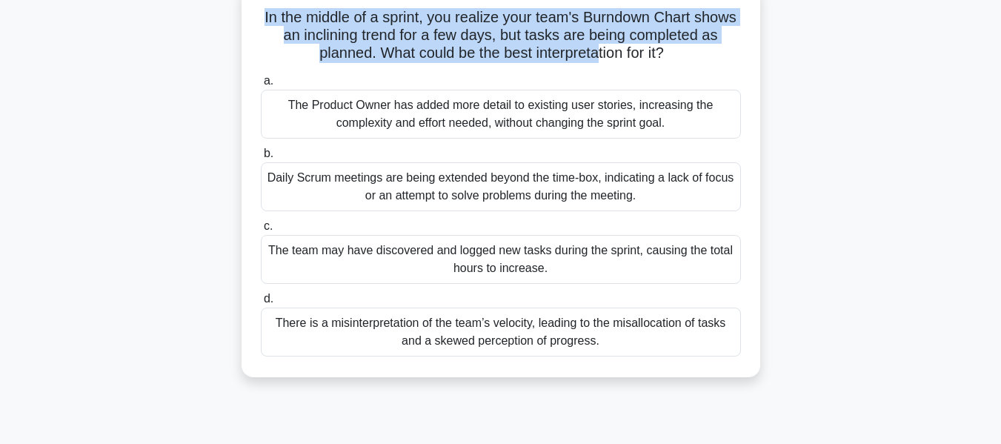
drag, startPoint x: 283, startPoint y: 16, endPoint x: 606, endPoint y: 64, distance: 326.5
click at [606, 63] on h5 "In the middle of a sprint, you realize your team's Burndown Chart shows an incl…" at bounding box center [500, 35] width 483 height 55
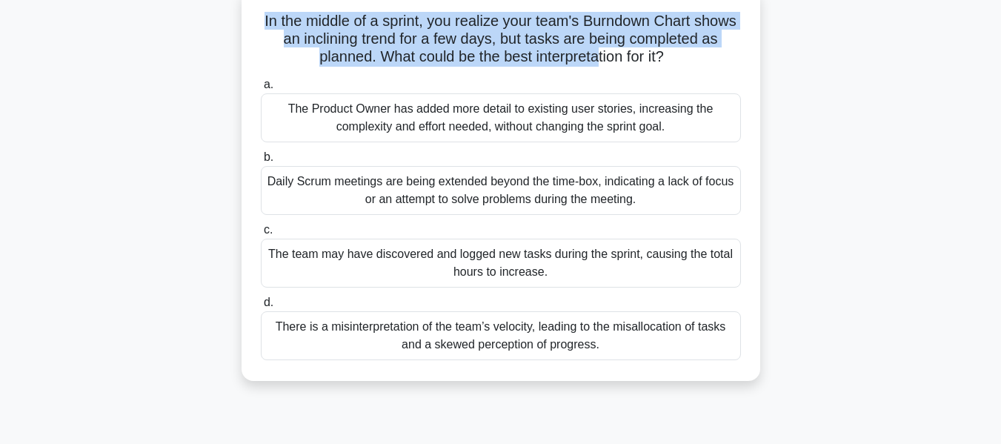
click at [597, 63] on div at bounding box center [597, 63] width 0 height 0
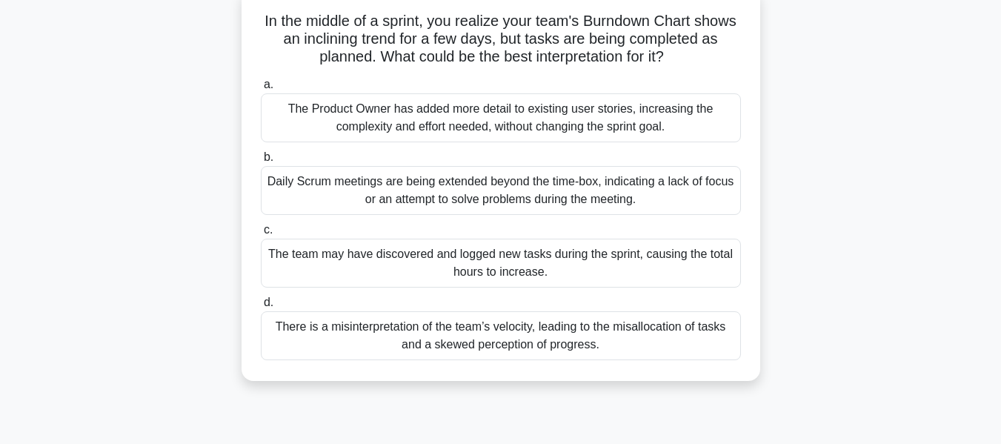
click at [828, 182] on div "In the middle of a sprint, you realize your team's Burndown Chart shows an incl…" at bounding box center [501, 193] width 845 height 411
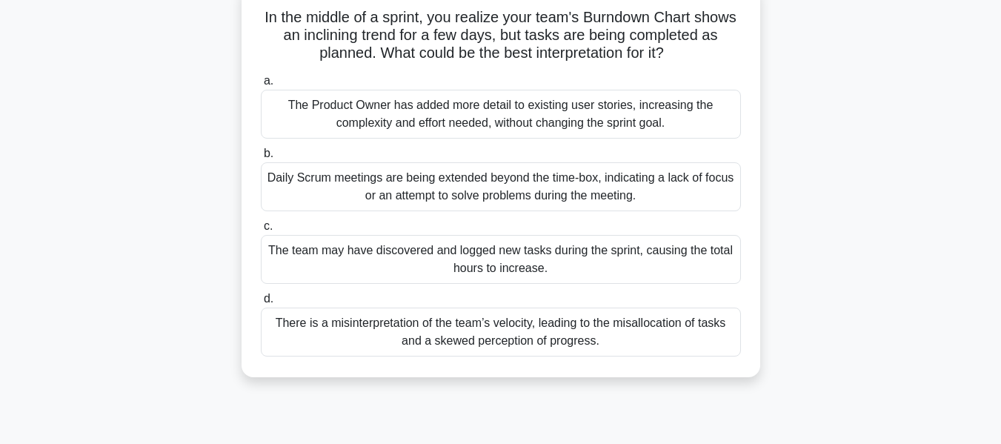
click at [645, 113] on div "The Product Owner has added more detail to existing user stories, increasing th…" at bounding box center [501, 114] width 480 height 49
click at [261, 86] on input "a. The Product Owner has added more detail to existing user stories, increasing…" at bounding box center [261, 81] width 0 height 10
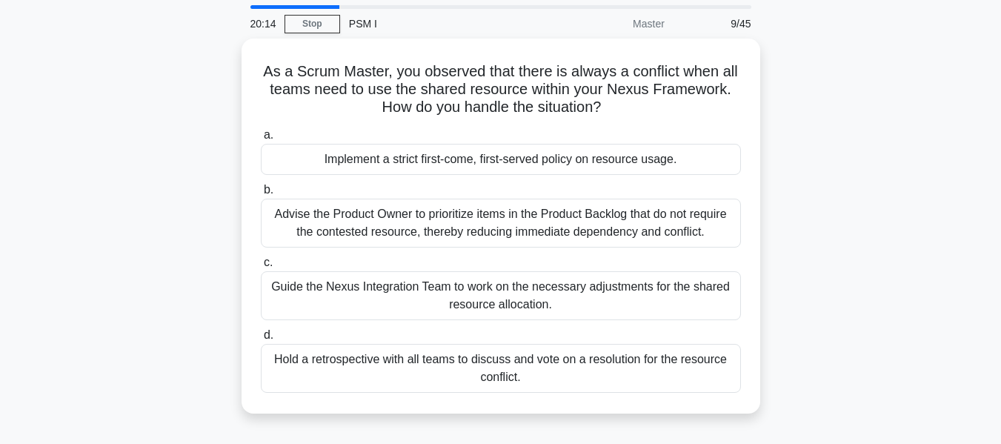
scroll to position [50, 0]
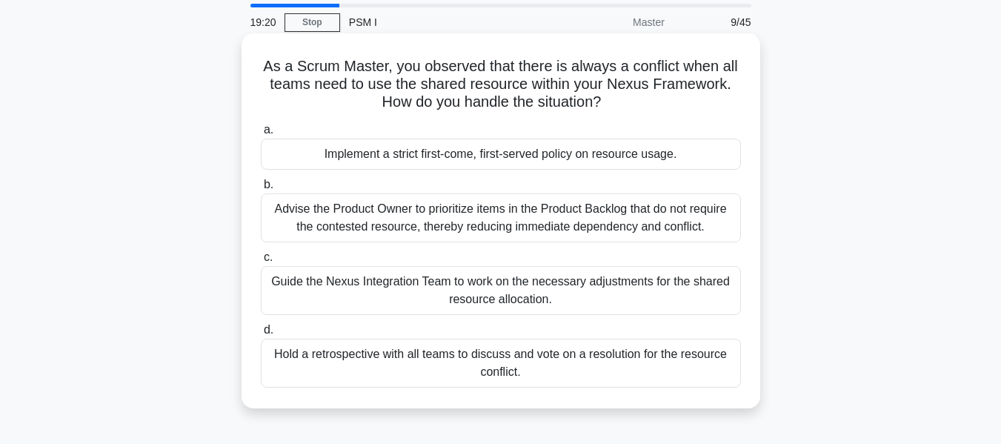
click at [659, 287] on div "Guide the Nexus Integration Team to work on the necessary adjustments for the s…" at bounding box center [501, 290] width 480 height 49
click at [261, 262] on input "c. Guide the Nexus Integration Team to work on the necessary adjustments for th…" at bounding box center [261, 258] width 0 height 10
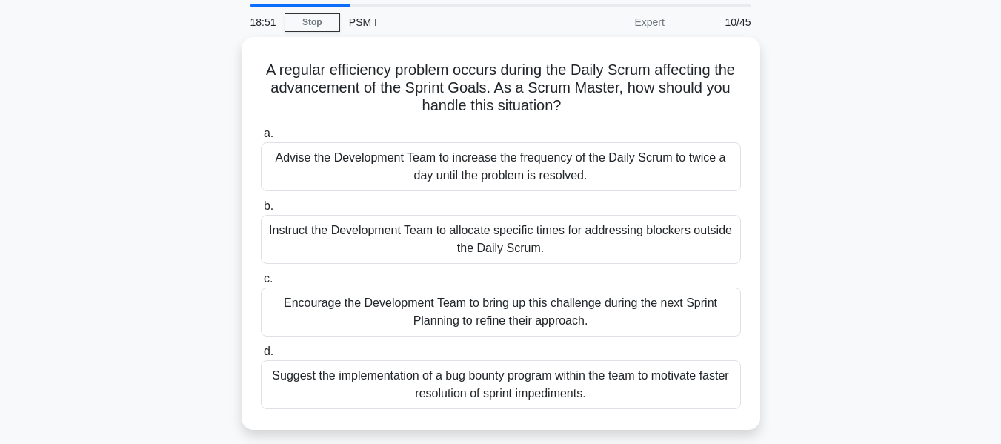
scroll to position [74, 0]
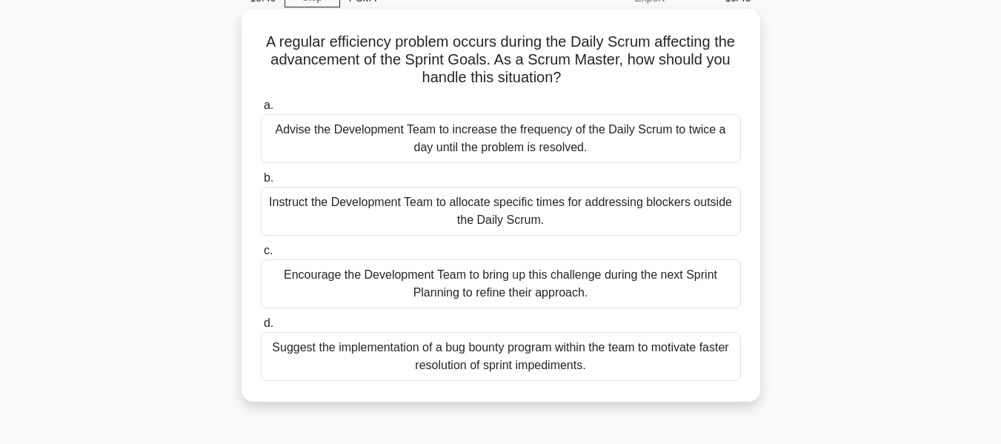
click at [647, 282] on div "Encourage the Development Team to bring up this challenge during the next Sprin…" at bounding box center [501, 283] width 480 height 49
click at [261, 256] on input "c. Encourage the Development Team to bring up this challenge during the next Sp…" at bounding box center [261, 251] width 0 height 10
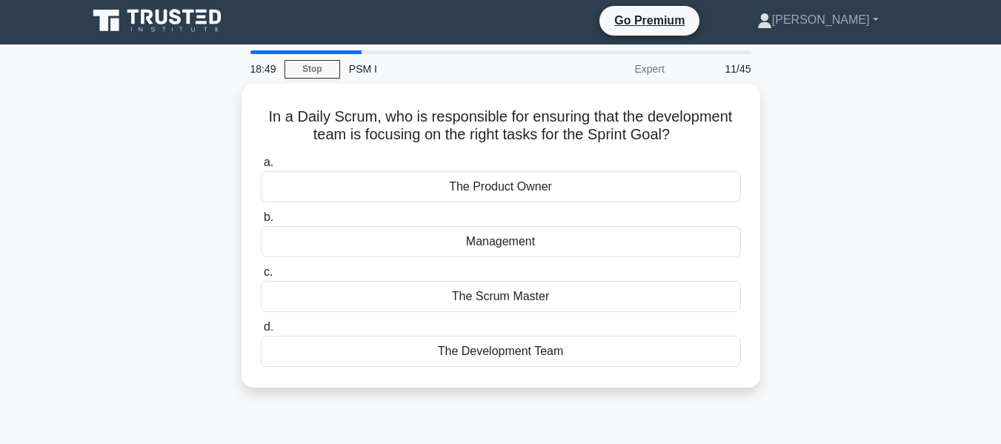
scroll to position [0, 0]
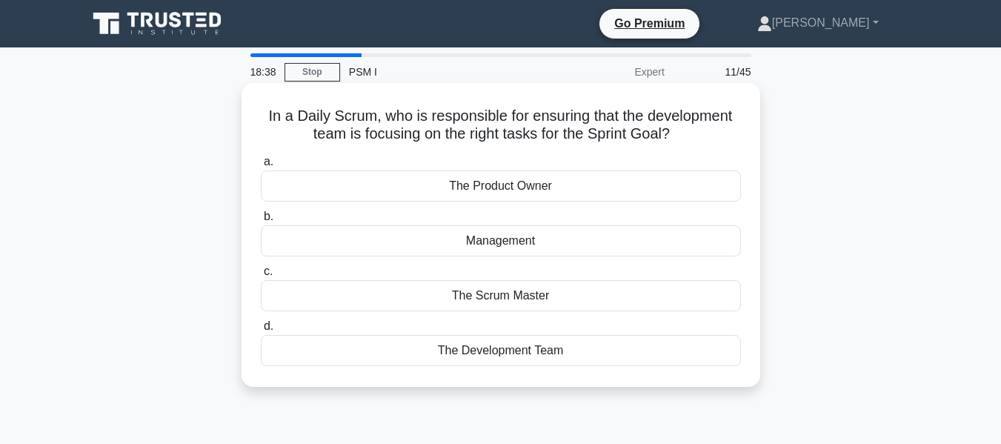
click at [611, 356] on div "The Development Team" at bounding box center [501, 350] width 480 height 31
click at [261, 331] on input "d. The Development Team" at bounding box center [261, 327] width 0 height 10
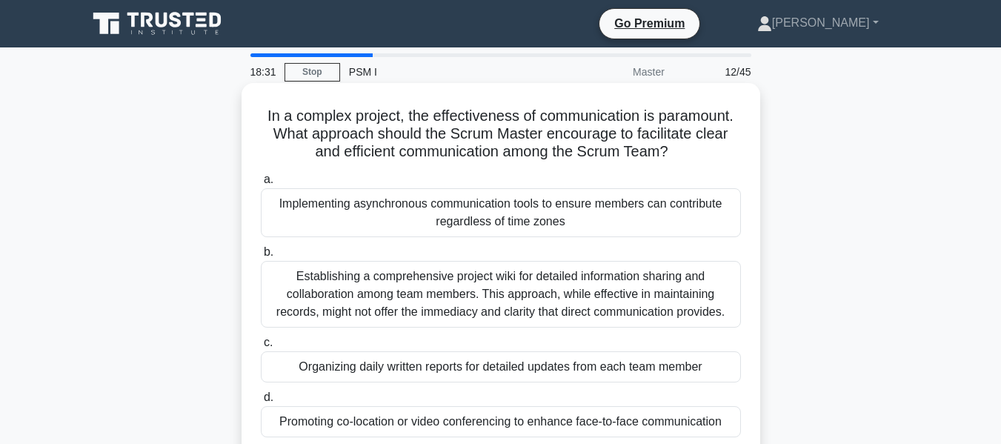
click at [705, 116] on h5 "In a complex project, the effectiveness of communication is paramount. What app…" at bounding box center [500, 134] width 483 height 55
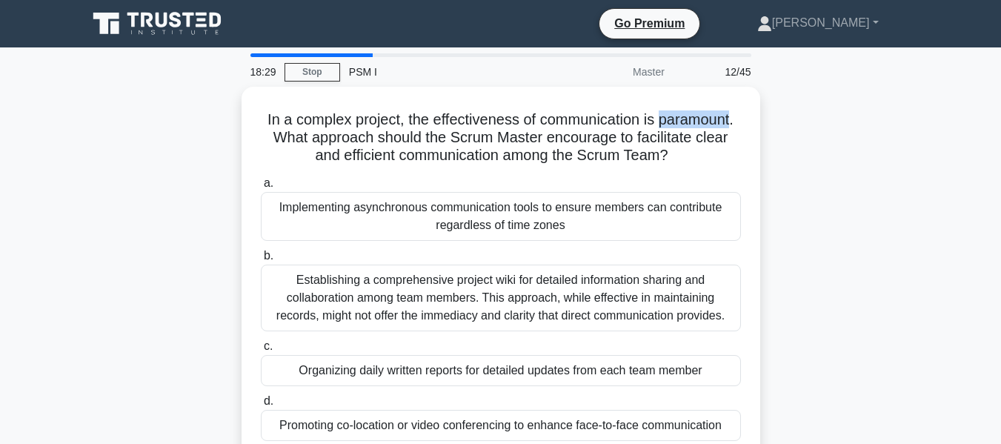
click at [696, 126] on div at bounding box center [696, 126] width 0 height 0
click at [881, 198] on div "In a complex project, the effectiveness of communication is paramount. What app…" at bounding box center [501, 283] width 845 height 393
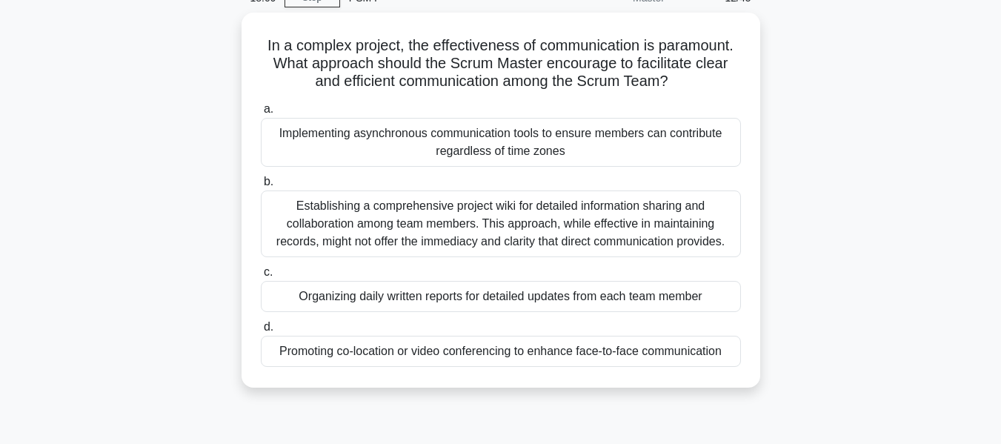
scroll to position [99, 0]
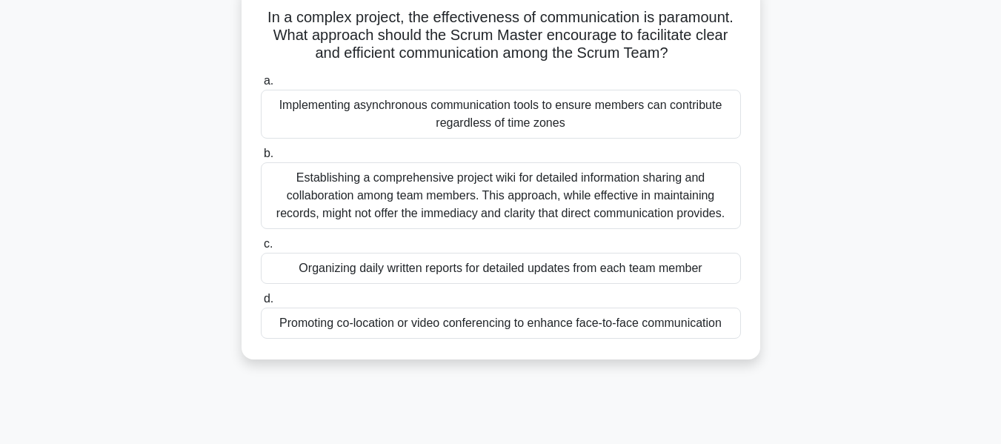
click at [664, 106] on div "Implementing asynchronous communication tools to ensure members can contribute …" at bounding box center [501, 114] width 480 height 49
click at [261, 86] on input "a. Implementing asynchronous communication tools to ensure members can contribu…" at bounding box center [261, 81] width 0 height 10
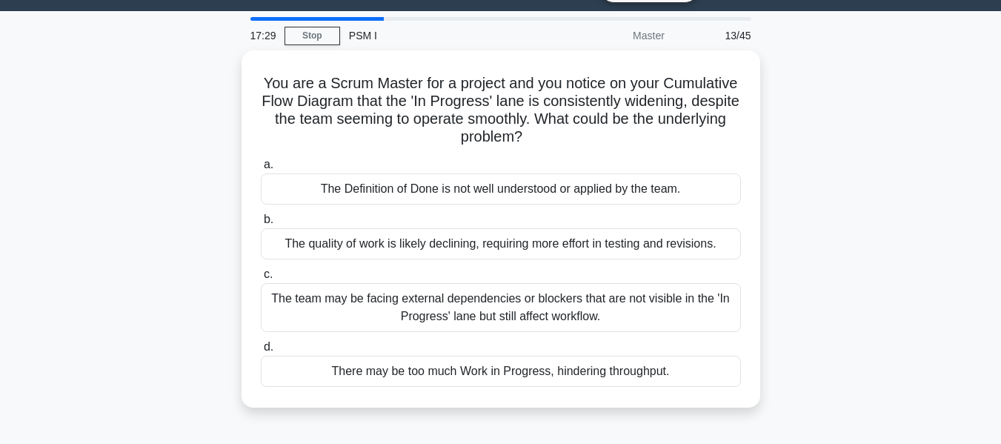
scroll to position [50, 0]
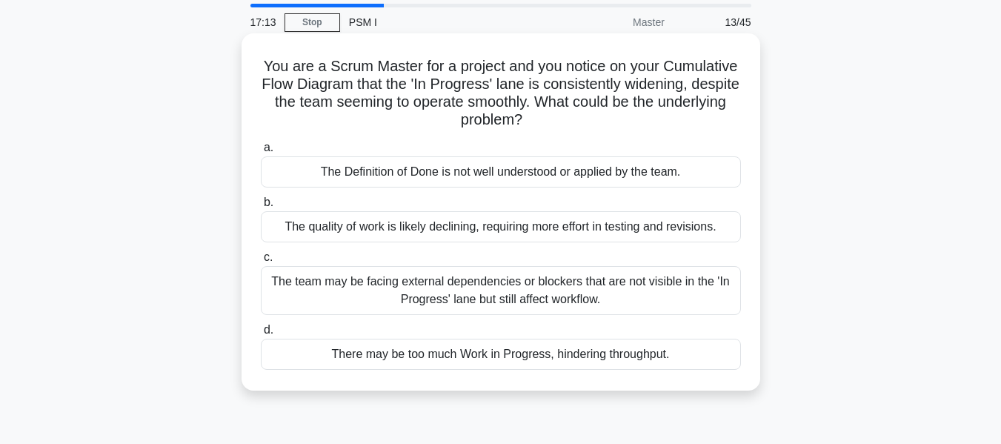
click at [281, 95] on h5 "You are a Scrum Master for a project and you notice on your Cumulative Flow Dia…" at bounding box center [500, 93] width 483 height 73
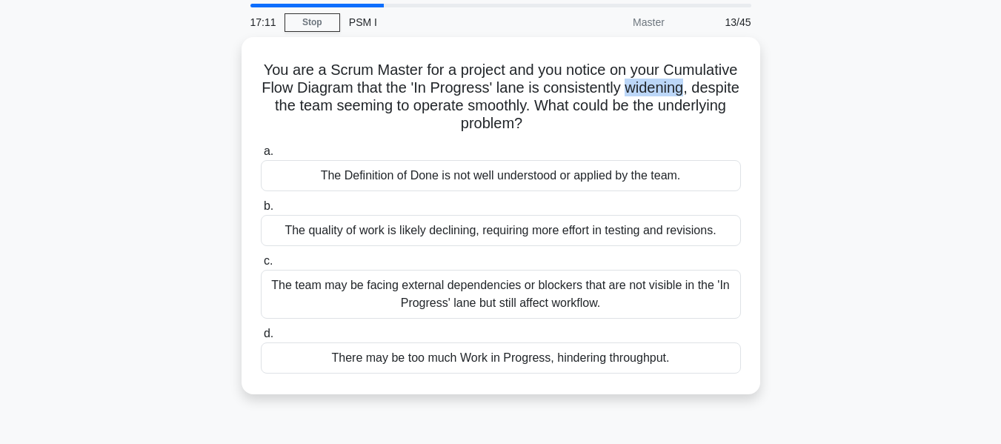
click at [271, 70] on div at bounding box center [271, 70] width 0 height 0
click at [181, 94] on div "You are a Scrum Master for a project and you notice on your Cumulative Flow Dia…" at bounding box center [501, 224] width 845 height 375
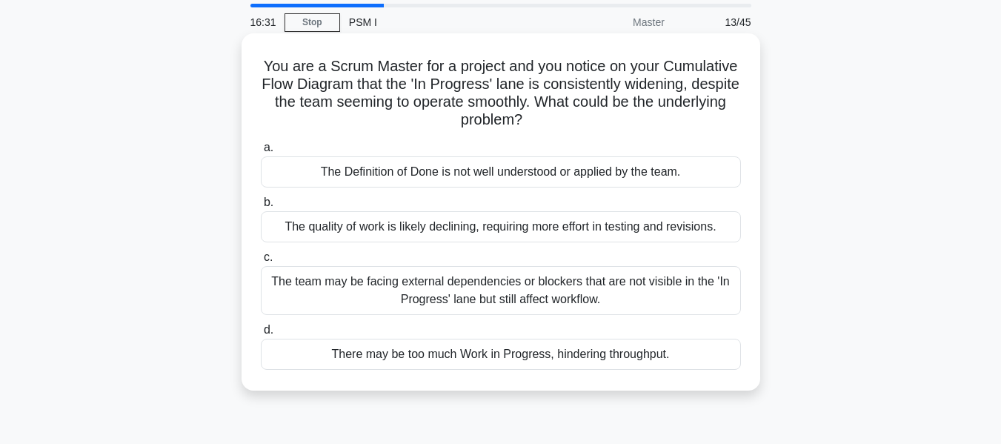
click at [628, 299] on div "The team may be facing external dependencies or blockers that are not visible i…" at bounding box center [501, 290] width 480 height 49
click at [261, 262] on input "c. The team may be facing external dependencies or blockers that are not visibl…" at bounding box center [261, 258] width 0 height 10
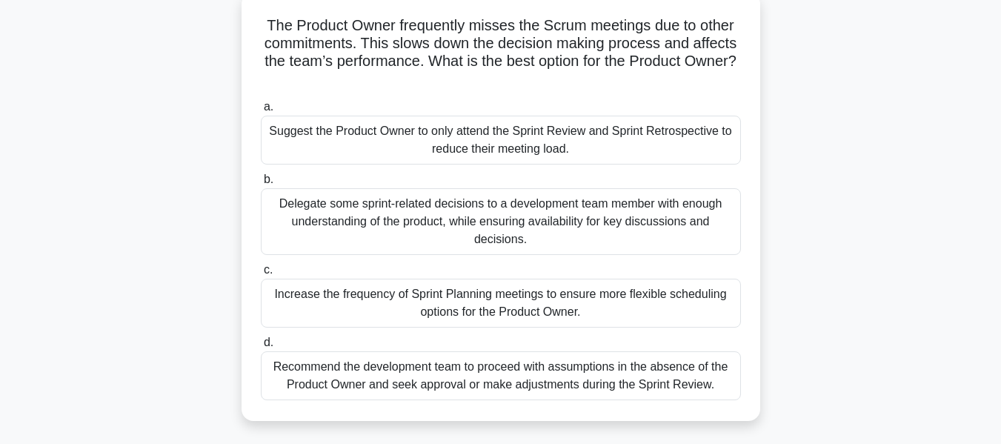
scroll to position [99, 0]
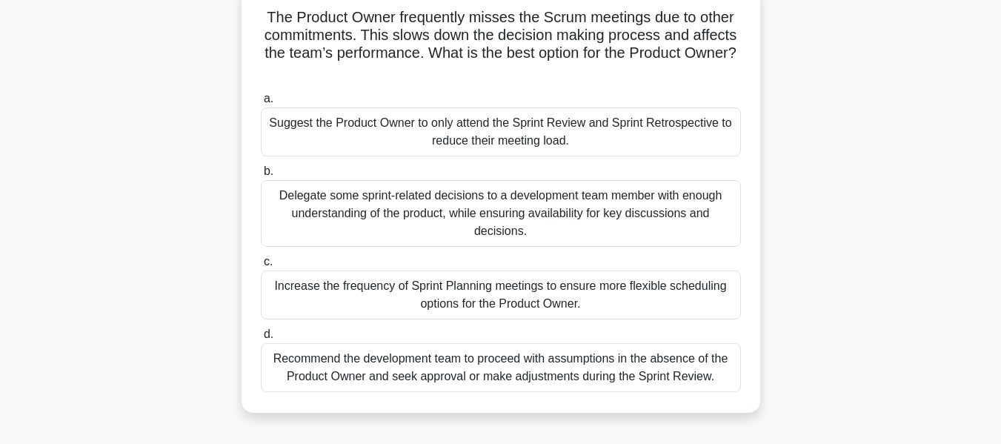
click at [688, 216] on div "Delegate some sprint-related decisions to a development team member with enough…" at bounding box center [501, 213] width 480 height 67
click at [261, 176] on input "b. Delegate some sprint-related decisions to a development team member with eno…" at bounding box center [261, 172] width 0 height 10
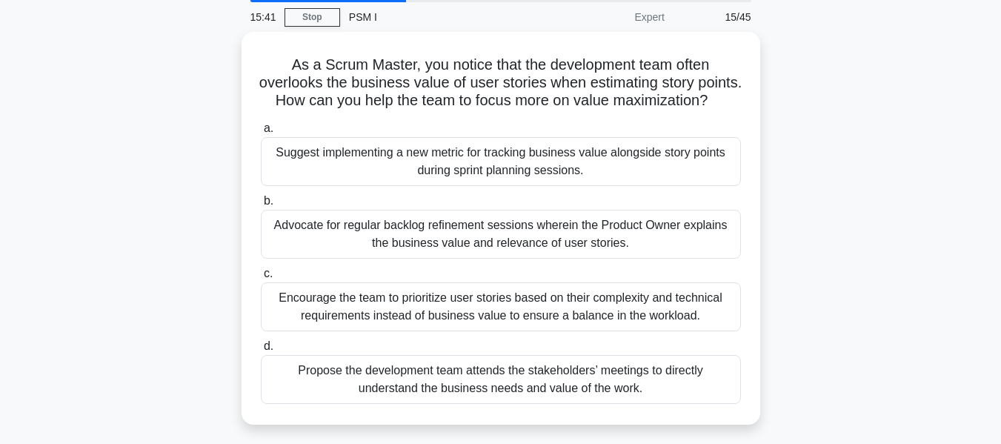
scroll to position [74, 0]
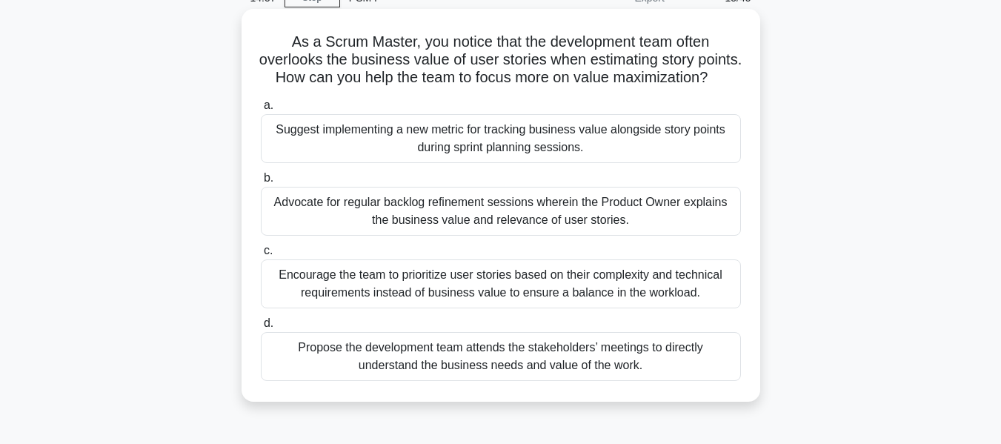
click at [626, 232] on div "Advocate for regular backlog refinement sessions wherein the Product Owner expl…" at bounding box center [501, 211] width 480 height 49
click at [261, 183] on input "b. Advocate for regular backlog refinement sessions wherein the Product Owner e…" at bounding box center [261, 178] width 0 height 10
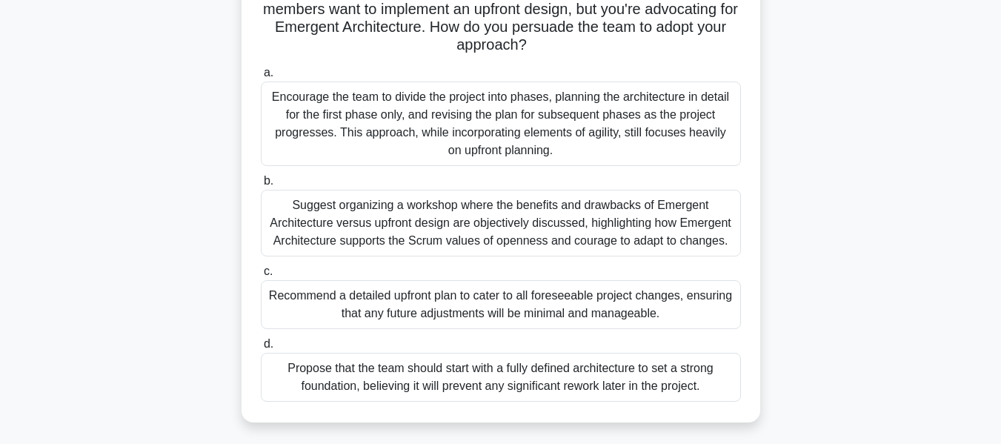
scroll to position [173, 0]
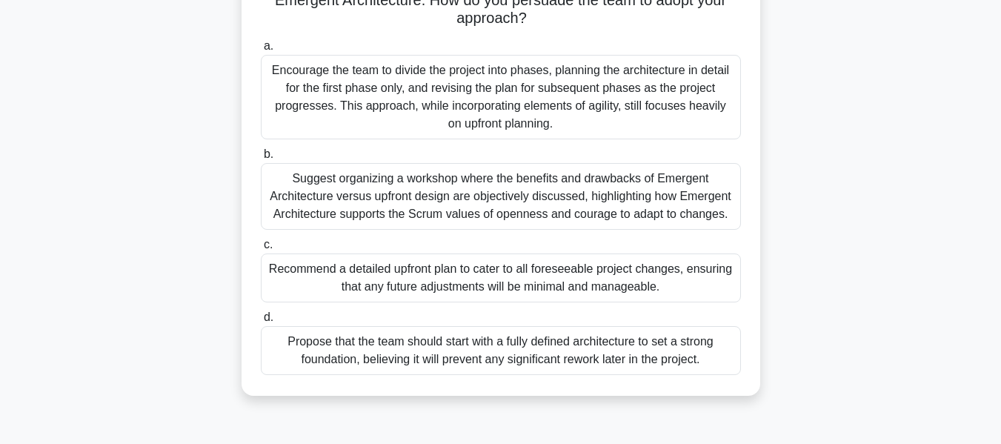
click at [811, 253] on div "You're leading a newly formed Scrum team on a project that is expected to evolv…" at bounding box center [501, 163] width 845 height 499
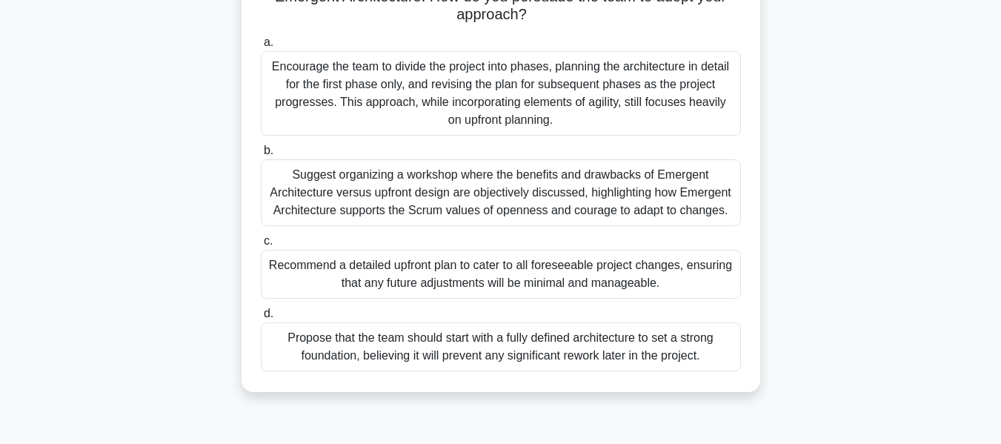
click at [666, 88] on div "Encourage the team to divide the project into phases, planning the architecture…" at bounding box center [501, 93] width 480 height 84
click at [261, 47] on input "a. Encourage the team to divide the project into phases, planning the architect…" at bounding box center [261, 43] width 0 height 10
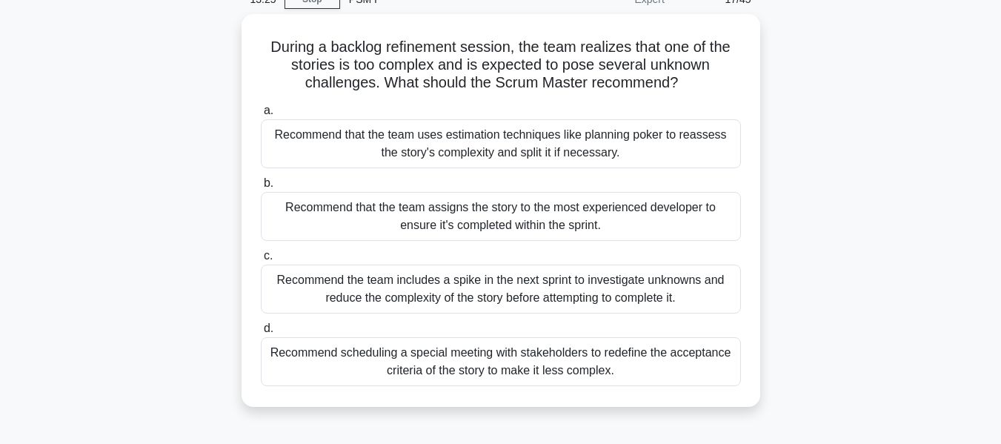
scroll to position [99, 0]
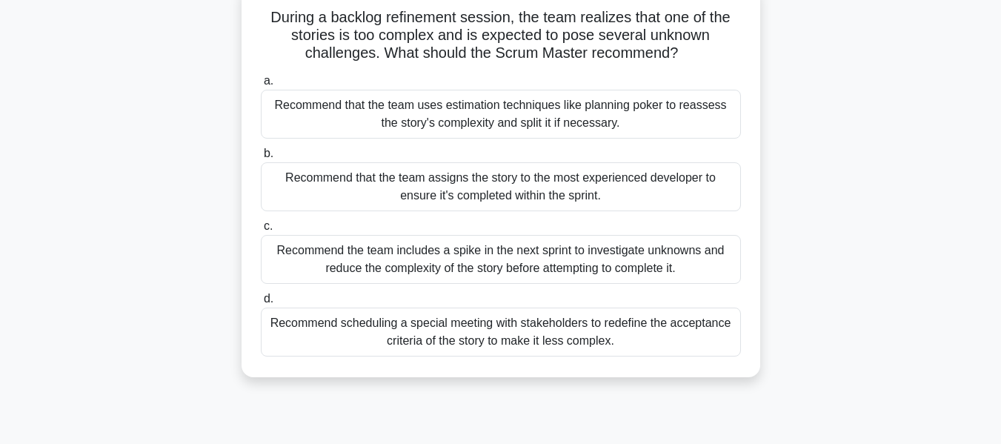
click at [669, 120] on div "Recommend that the team uses estimation techniques like planning poker to reass…" at bounding box center [501, 114] width 480 height 49
click at [261, 86] on input "a. Recommend that the team uses estimation techniques like planning poker to re…" at bounding box center [261, 81] width 0 height 10
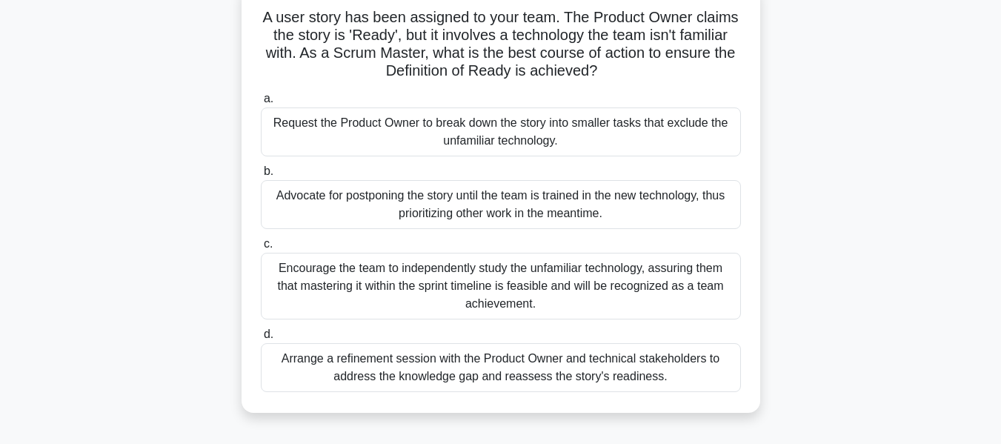
click at [637, 357] on div "Arrange a refinement session with the Product Owner and technical stakeholders …" at bounding box center [501, 367] width 480 height 49
click at [261, 339] on input "d. Arrange a refinement session with the Product Owner and technical stakeholde…" at bounding box center [261, 335] width 0 height 10
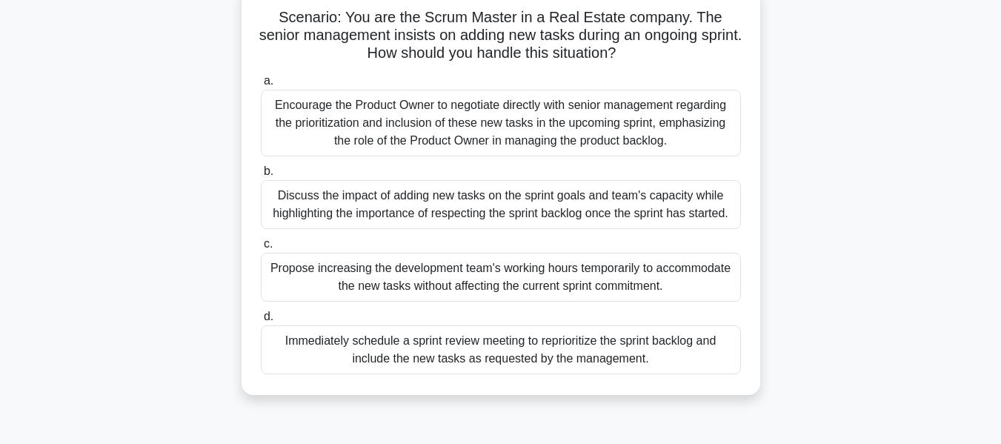
click at [654, 214] on div "Discuss the impact of adding new tasks on the sprint goals and team's capacity …" at bounding box center [501, 204] width 480 height 49
click at [261, 176] on input "b. Discuss the impact of adding new tasks on the sprint goals and team's capaci…" at bounding box center [261, 172] width 0 height 10
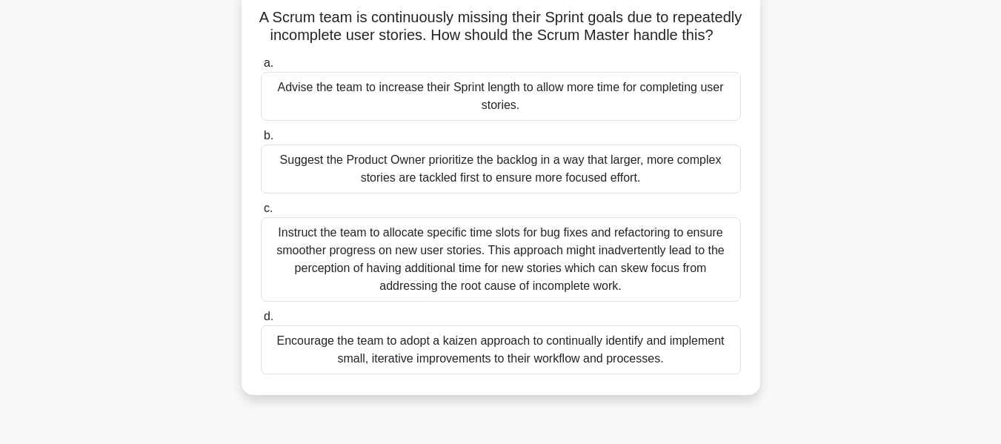
click at [662, 370] on div "Encourage the team to adopt a kaizen approach to continually identify and imple…" at bounding box center [501, 349] width 480 height 49
click at [261, 322] on input "d. Encourage the team to adopt a kaizen approach to continually identify and im…" at bounding box center [261, 317] width 0 height 10
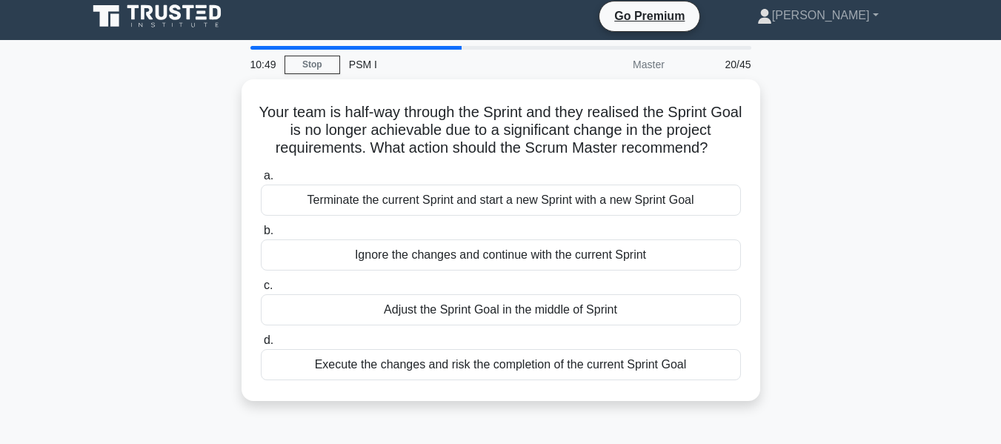
scroll to position [0, 0]
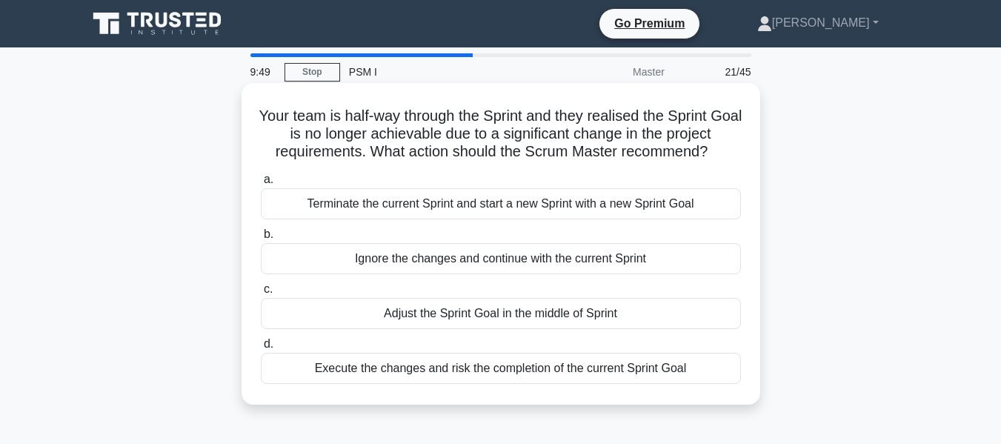
click at [669, 198] on div "Terminate the current Sprint and start a new Sprint with a new Sprint Goal" at bounding box center [501, 203] width 480 height 31
click at [261, 185] on input "a. Terminate the current Sprint and start a new Sprint with a new Sprint Goal" at bounding box center [261, 180] width 0 height 10
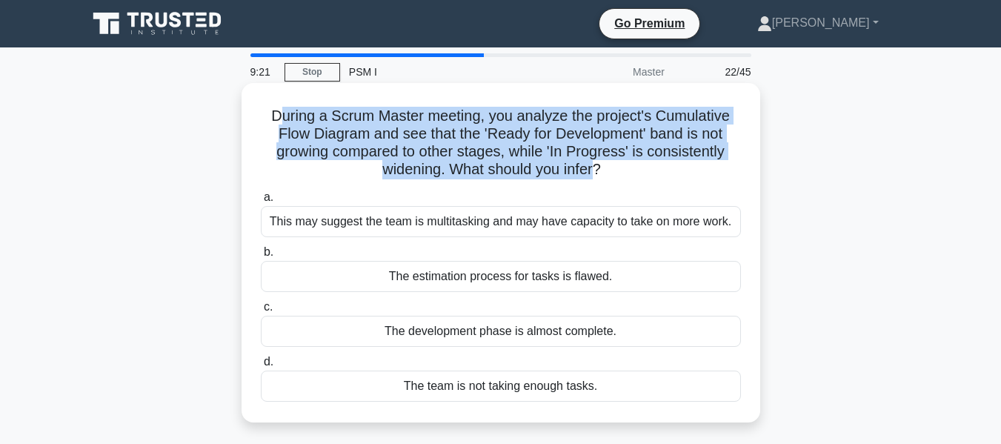
drag, startPoint x: 272, startPoint y: 111, endPoint x: 598, endPoint y: 177, distance: 332.6
click at [598, 177] on h5 "During a Scrum Master meeting, you analyze the project's Cumulative Flow Diagra…" at bounding box center [500, 143] width 483 height 73
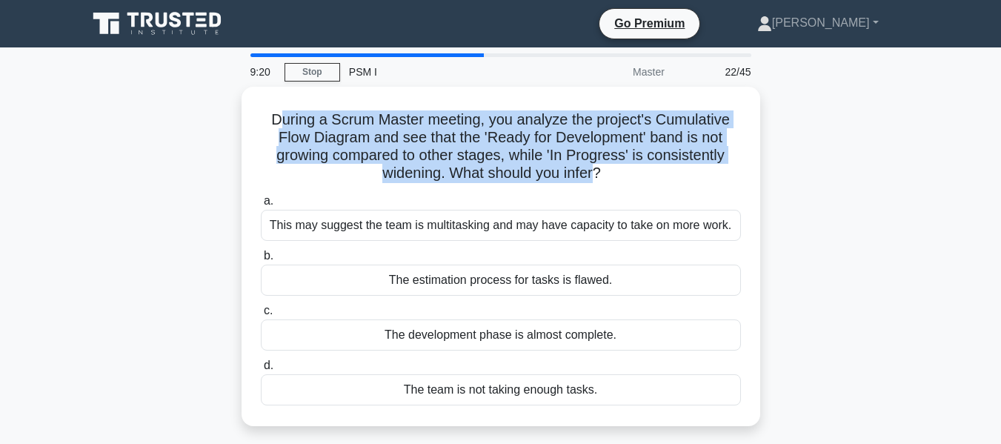
click at [588, 179] on div at bounding box center [588, 179] width 0 height 0
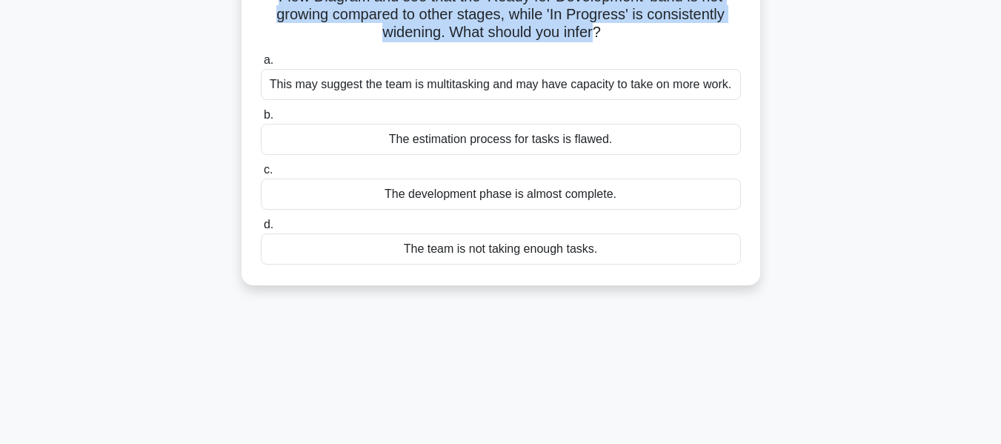
scroll to position [148, 0]
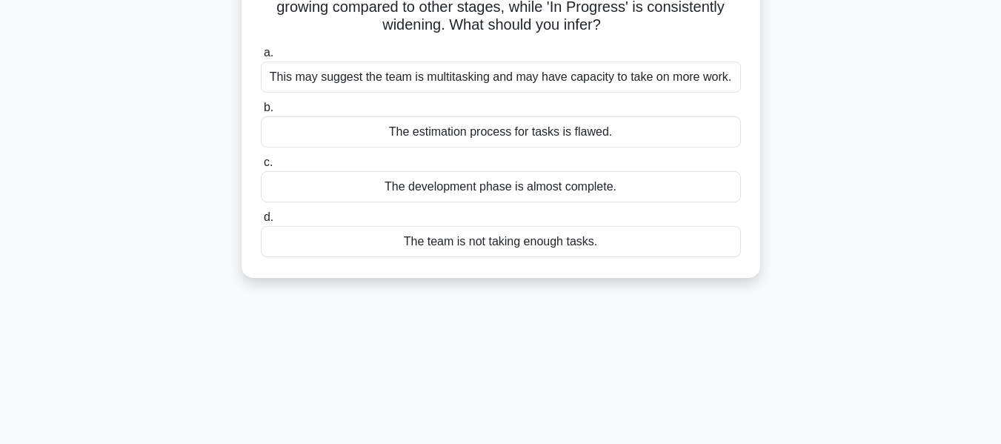
click at [764, 290] on div "During a Scrum Master meeting, you analyze the project's Cumulative Flow Diagra…" at bounding box center [501, 116] width 845 height 357
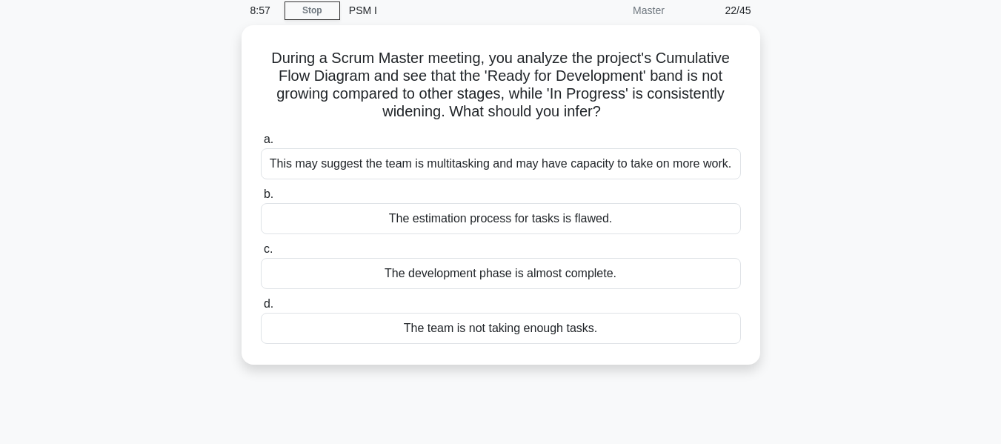
scroll to position [50, 0]
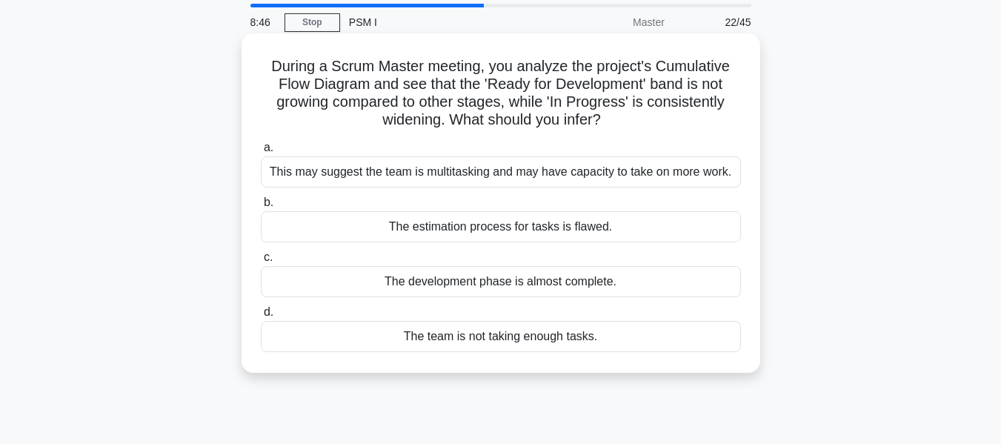
click at [596, 227] on div "The estimation process for tasks is flawed." at bounding box center [501, 226] width 480 height 31
click at [261, 207] on input "b. The estimation process for tasks is flawed." at bounding box center [261, 203] width 0 height 10
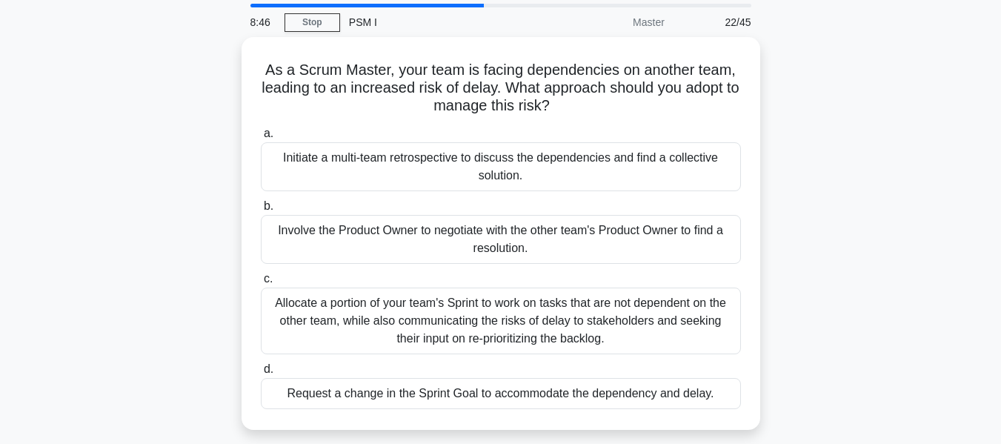
click at [596, 227] on div "Involve the Product Owner to negotiate with the other team's Product Owner to f…" at bounding box center [501, 239] width 480 height 49
click at [261, 211] on input "b. Involve the Product Owner to negotiate with the other team's Product Owner t…" at bounding box center [261, 207] width 0 height 10
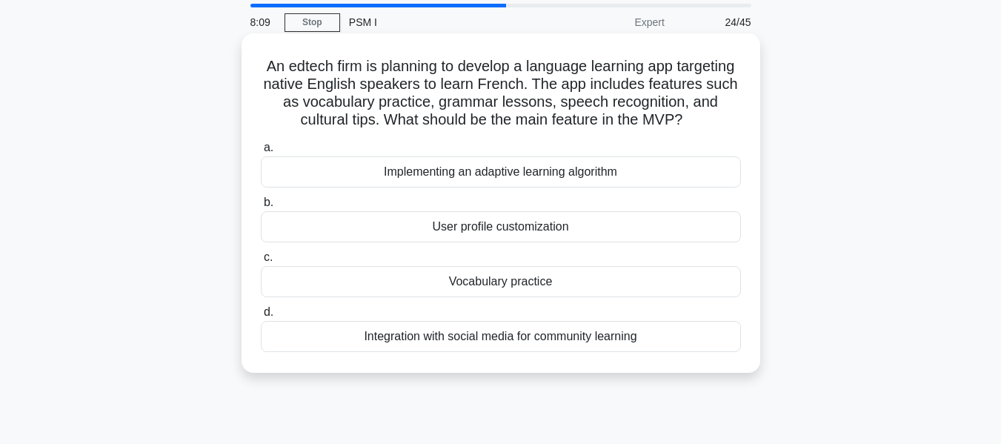
click at [554, 297] on div "Vocabulary practice" at bounding box center [501, 281] width 480 height 31
click at [261, 262] on input "c. Vocabulary practice" at bounding box center [261, 258] width 0 height 10
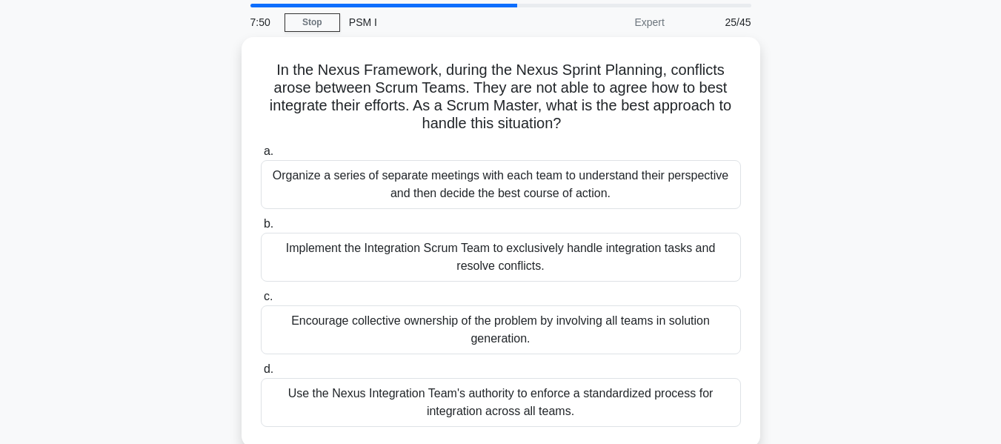
scroll to position [74, 0]
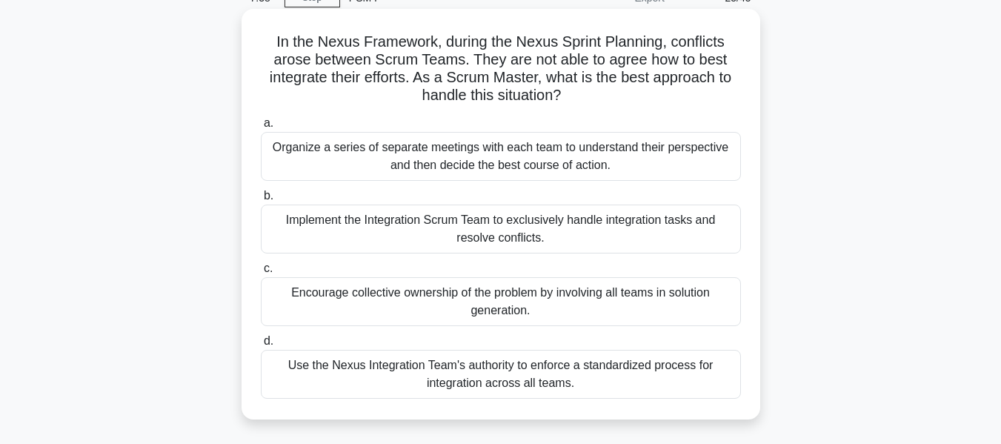
click at [649, 316] on div "Encourage collective ownership of the problem by involving all teams in solutio…" at bounding box center [501, 301] width 480 height 49
click at [261, 273] on input "c. Encourage collective ownership of the problem by involving all teams in solu…" at bounding box center [261, 269] width 0 height 10
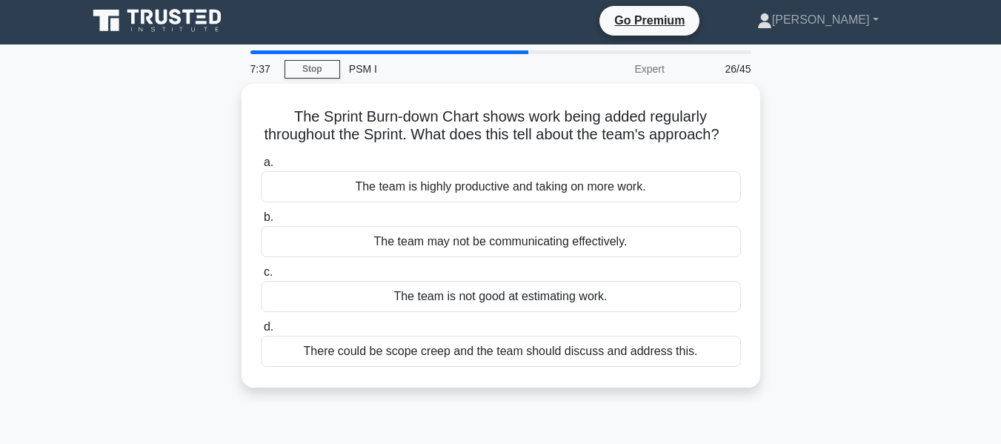
scroll to position [0, 0]
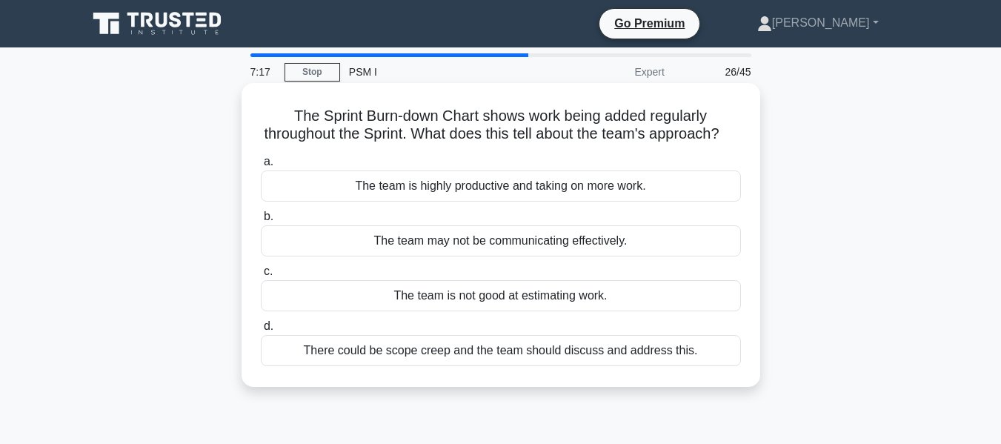
click at [666, 365] on div "There could be scope creep and the team should discuss and address this." at bounding box center [501, 350] width 480 height 31
click at [261, 331] on input "d. There could be scope creep and the team should discuss and address this." at bounding box center [261, 327] width 0 height 10
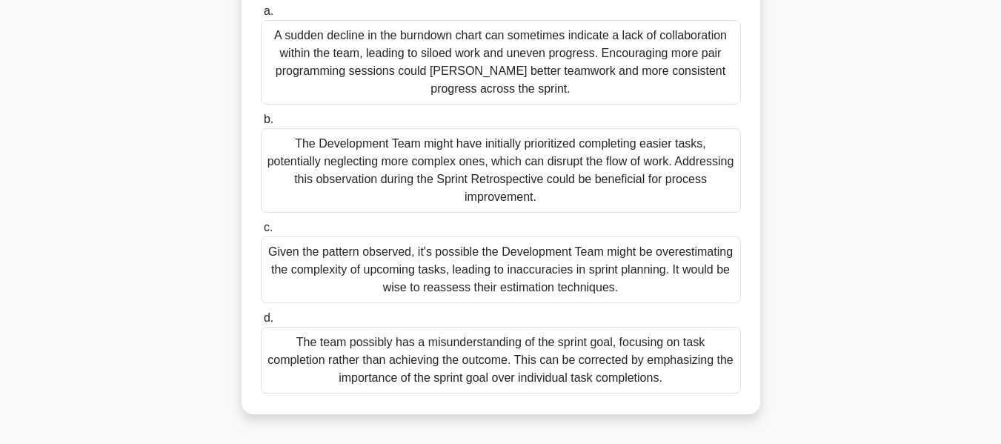
scroll to position [173, 0]
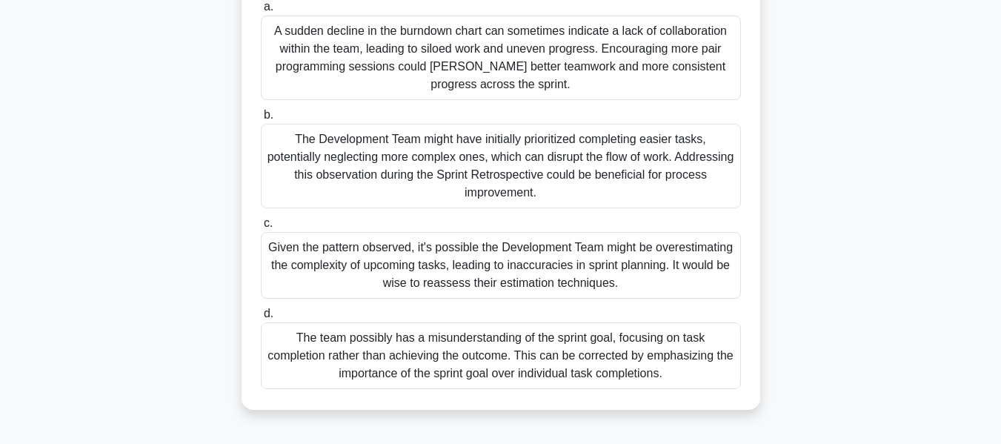
click at [631, 182] on div "The Development Team might have initially prioritized completing easier tasks, …" at bounding box center [501, 166] width 480 height 84
click at [261, 120] on input "b. The Development Team might have initially prioritized completing easier task…" at bounding box center [261, 115] width 0 height 10
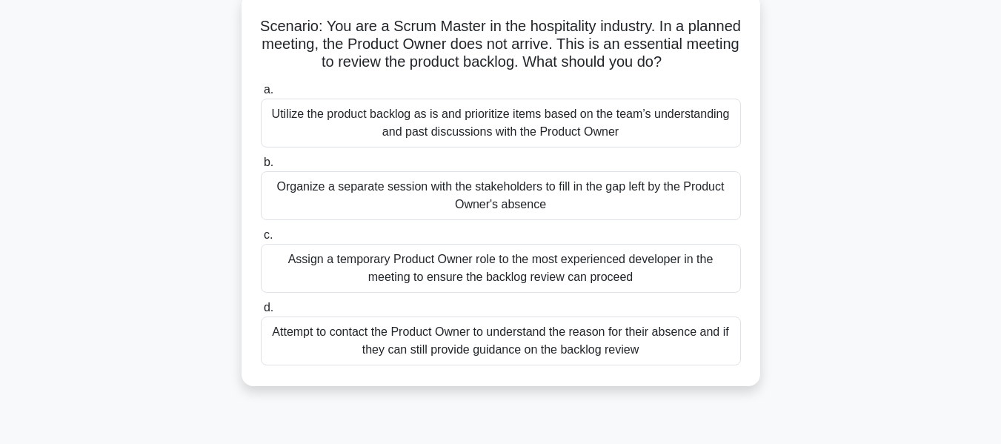
scroll to position [99, 0]
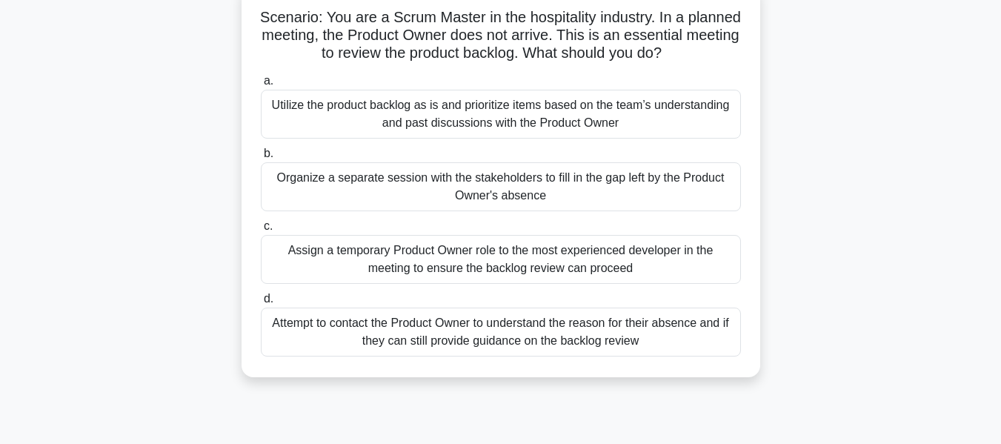
click at [640, 273] on div "Assign a temporary Product Owner role to the most experienced developer in the …" at bounding box center [501, 259] width 480 height 49
click at [261, 231] on input "c. Assign a temporary Product Owner role to the most experienced developer in t…" at bounding box center [261, 227] width 0 height 10
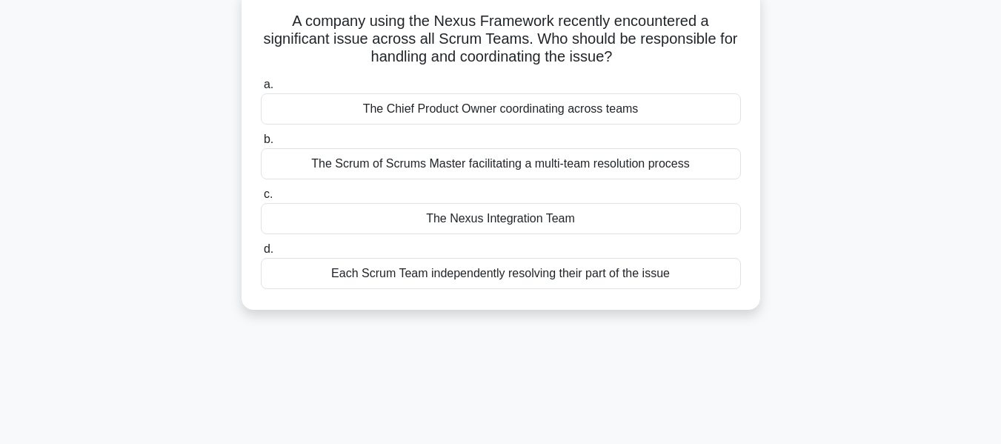
scroll to position [0, 0]
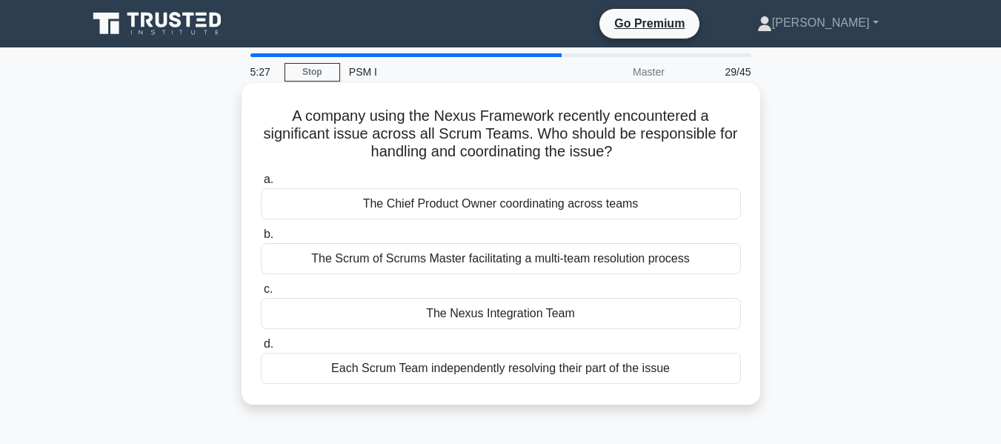
click at [654, 262] on div "The Scrum of Scrums Master facilitating a multi-team resolution process" at bounding box center [501, 258] width 480 height 31
click at [261, 239] on input "b. The Scrum of Scrums Master facilitating a multi-team resolution process" at bounding box center [261, 235] width 0 height 10
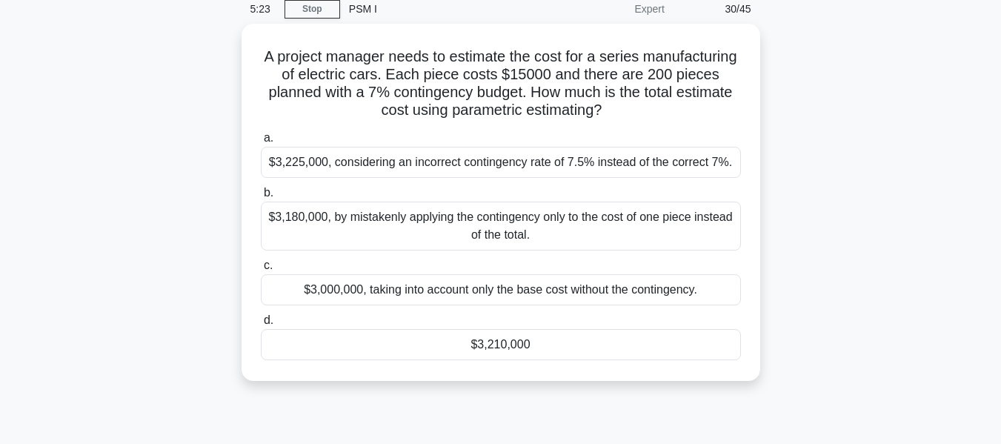
scroll to position [54, 0]
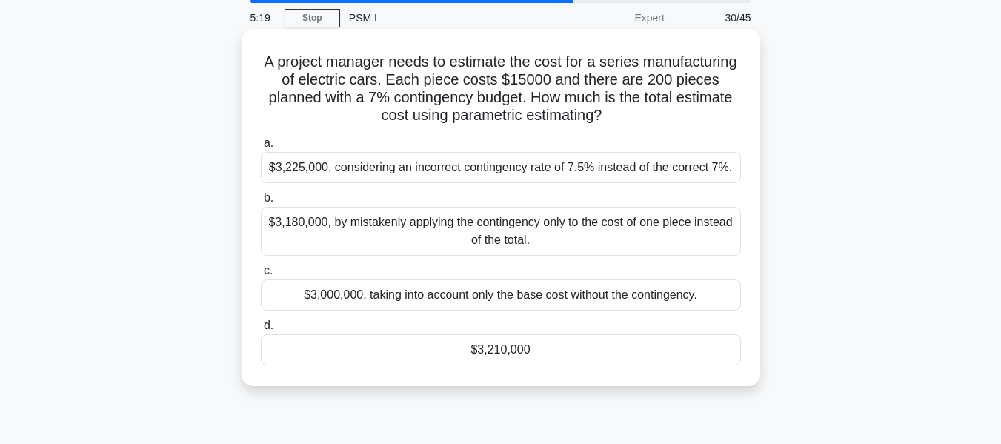
click at [672, 165] on div "$3,225,000, considering an incorrect contingency rate of 7.5% instead of the co…" at bounding box center [501, 167] width 480 height 31
click at [261, 148] on input "a. $3,225,000, considering an incorrect contingency rate of 7.5% instead of the…" at bounding box center [261, 144] width 0 height 10
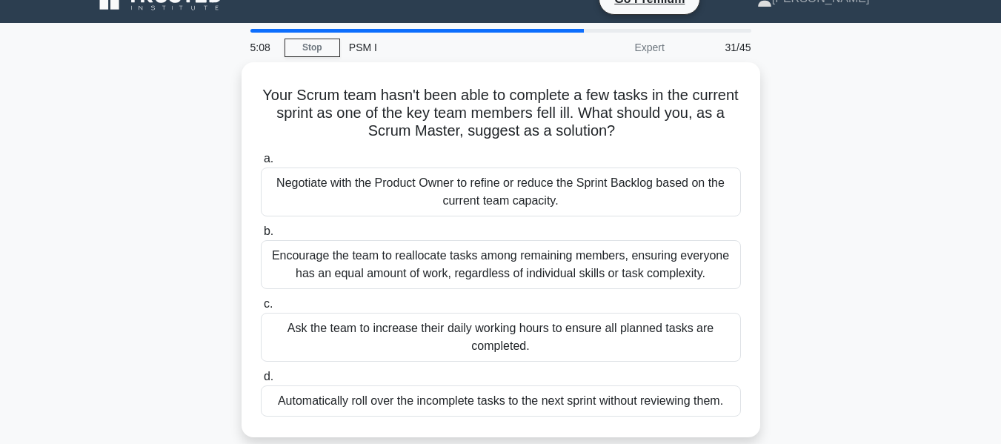
scroll to position [50, 0]
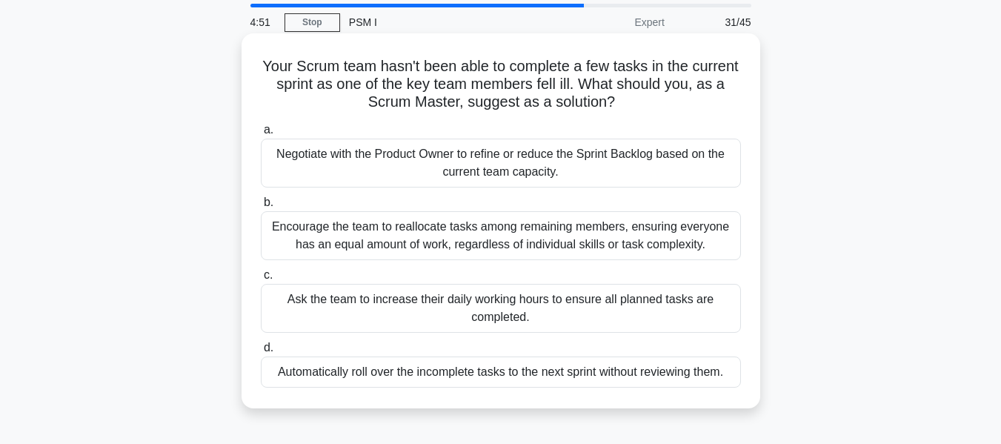
click at [619, 183] on div "Negotiate with the Product Owner to refine or reduce the Sprint Backlog based o…" at bounding box center [501, 163] width 480 height 49
click at [261, 135] on input "a. Negotiate with the Product Owner to refine or reduce the Sprint Backlog base…" at bounding box center [261, 130] width 0 height 10
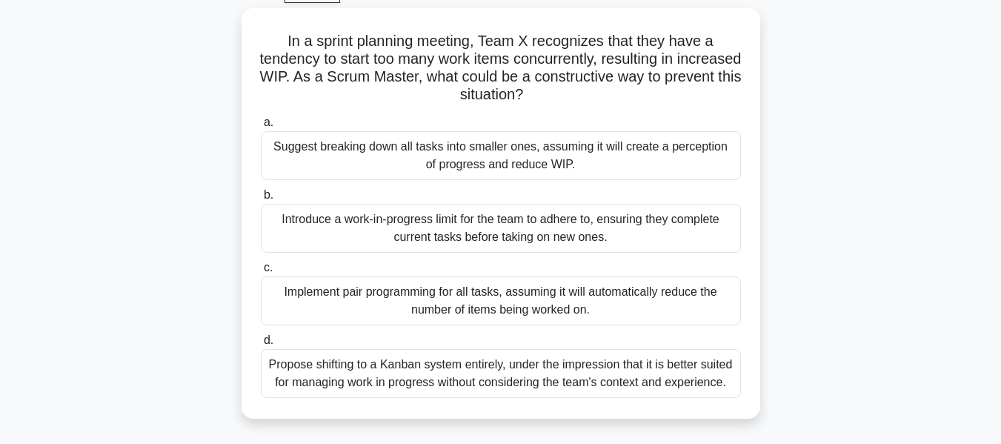
scroll to position [104, 0]
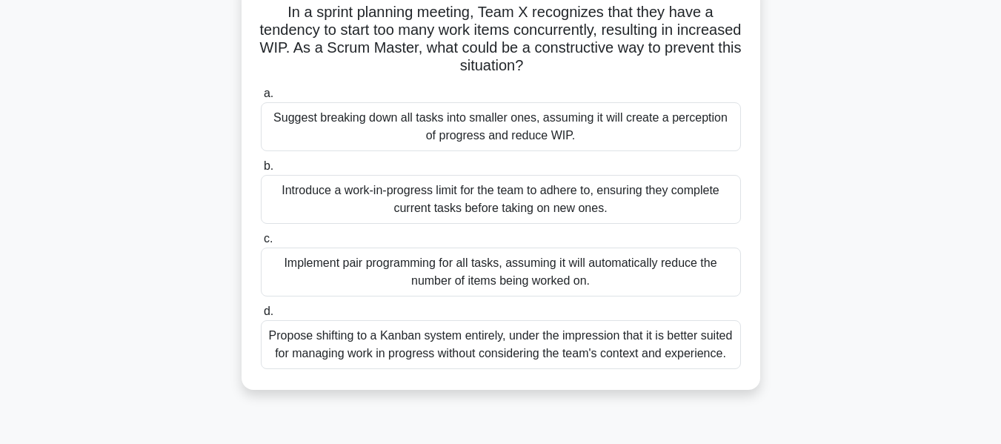
click at [621, 121] on div "Suggest breaking down all tasks into smaller ones, assuming it will create a pe…" at bounding box center [501, 126] width 480 height 49
click at [261, 99] on input "a. Suggest breaking down all tasks into smaller ones, assuming it will create a…" at bounding box center [261, 94] width 0 height 10
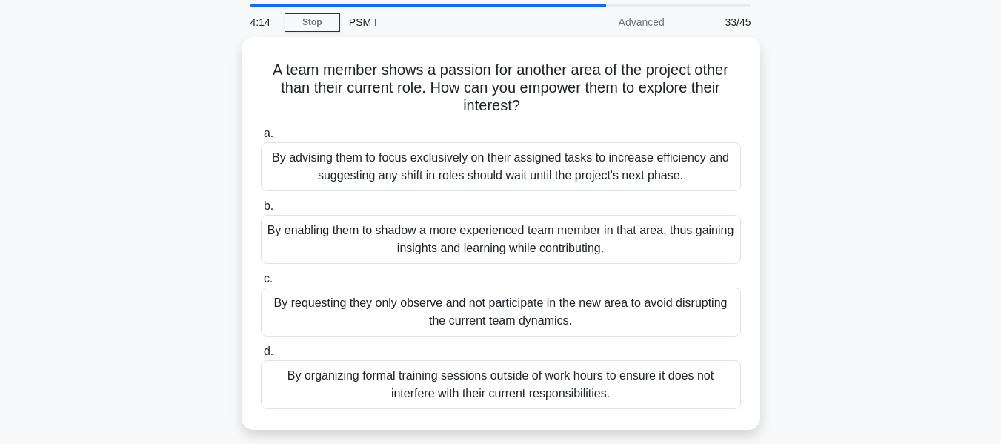
scroll to position [74, 0]
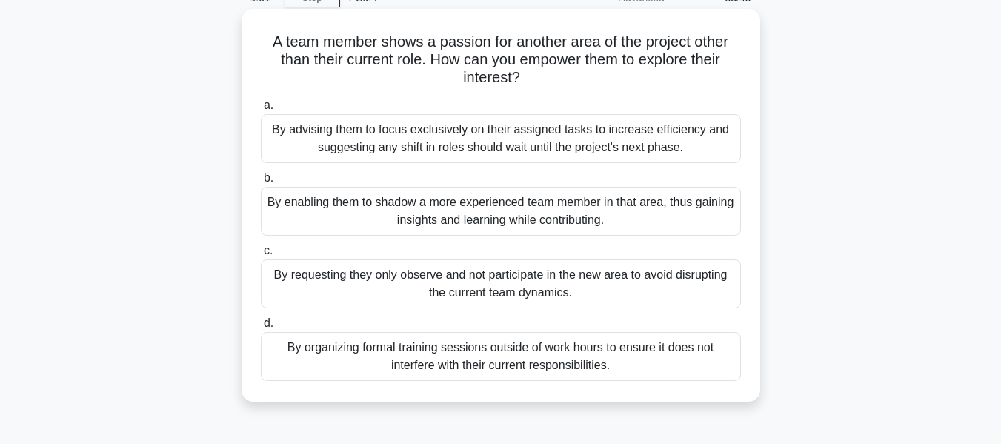
click at [679, 211] on div "By enabling them to shadow a more experienced team member in that area, thus ga…" at bounding box center [501, 211] width 480 height 49
click at [261, 183] on input "b. By enabling them to shadow a more experienced team member in that area, thus…" at bounding box center [261, 178] width 0 height 10
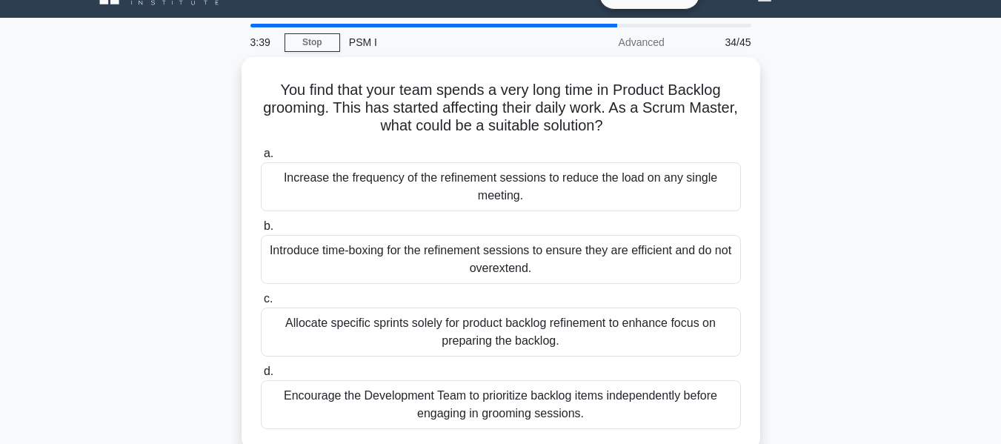
scroll to position [54, 0]
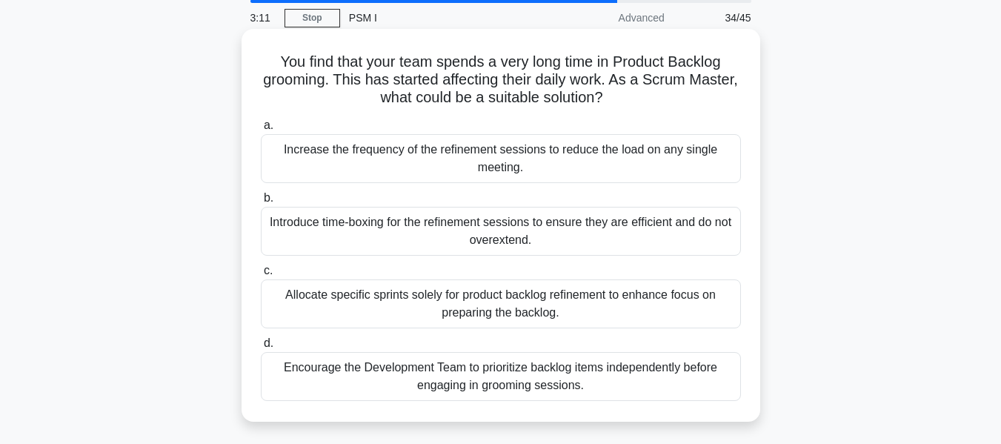
click at [674, 385] on div "Encourage the Development Team to prioritize backlog items independently before…" at bounding box center [501, 376] width 480 height 49
click at [261, 348] on input "d. Encourage the Development Team to prioritize backlog items independently bef…" at bounding box center [261, 344] width 0 height 10
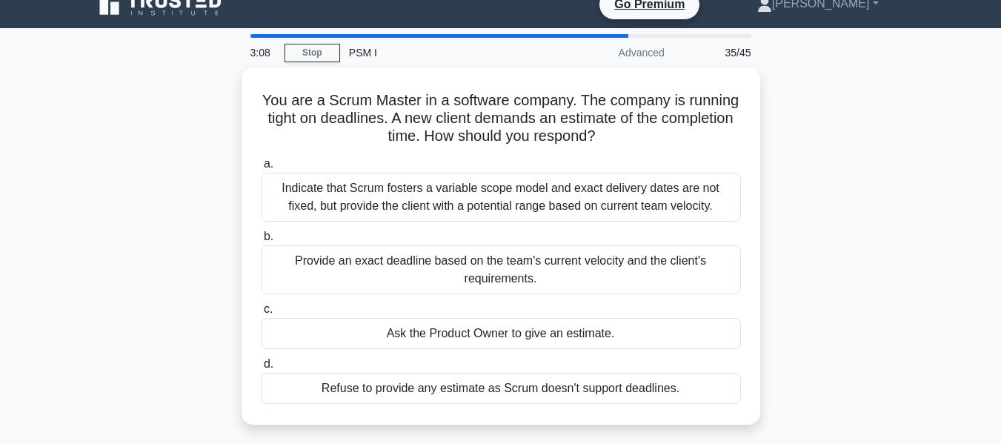
scroll to position [24, 0]
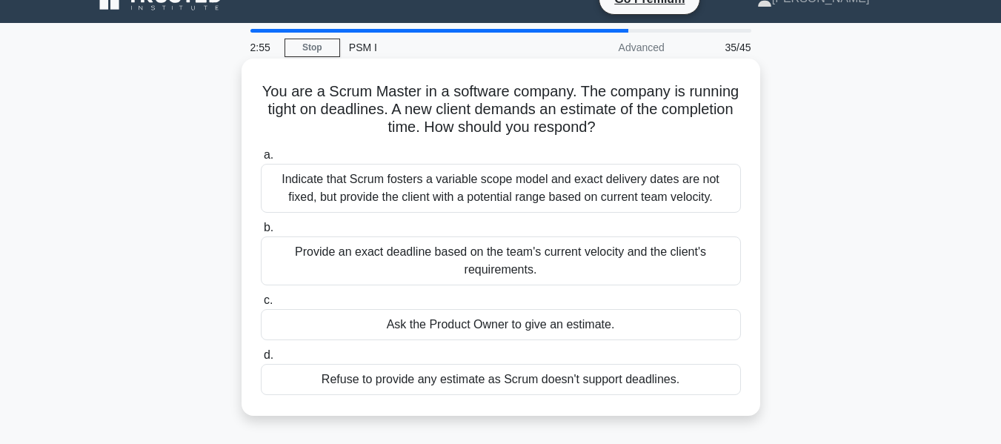
click at [639, 331] on div "Ask the Product Owner to give an estimate." at bounding box center [501, 324] width 480 height 31
click at [261, 305] on input "c. Ask the Product Owner to give an estimate." at bounding box center [261, 301] width 0 height 10
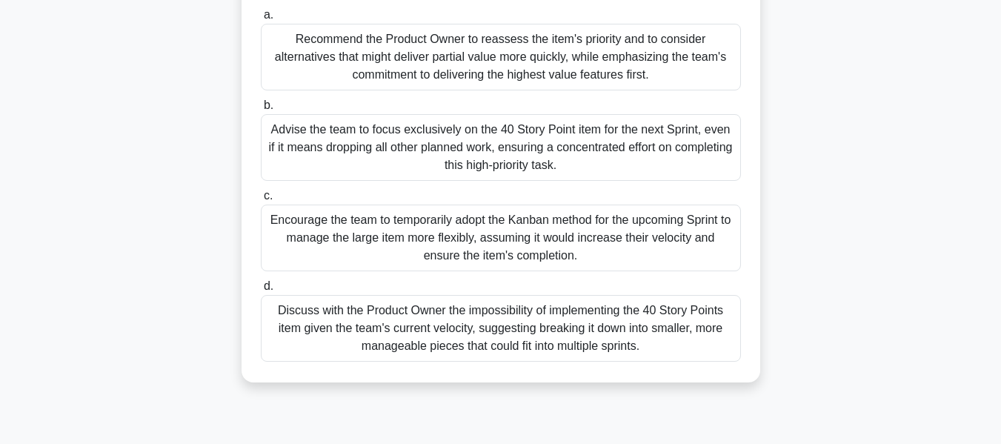
scroll to position [198, 0]
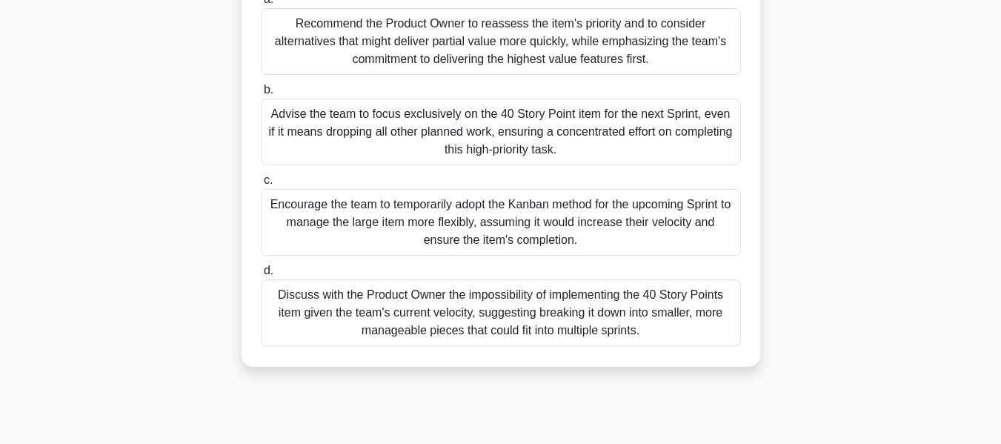
click at [637, 312] on div "Discuss with the Product Owner the impossibility of implementing the 40 Story P…" at bounding box center [501, 312] width 480 height 67
click at [261, 276] on input "d. Discuss with the Product Owner the impossibility of implementing the 40 Stor…" at bounding box center [261, 271] width 0 height 10
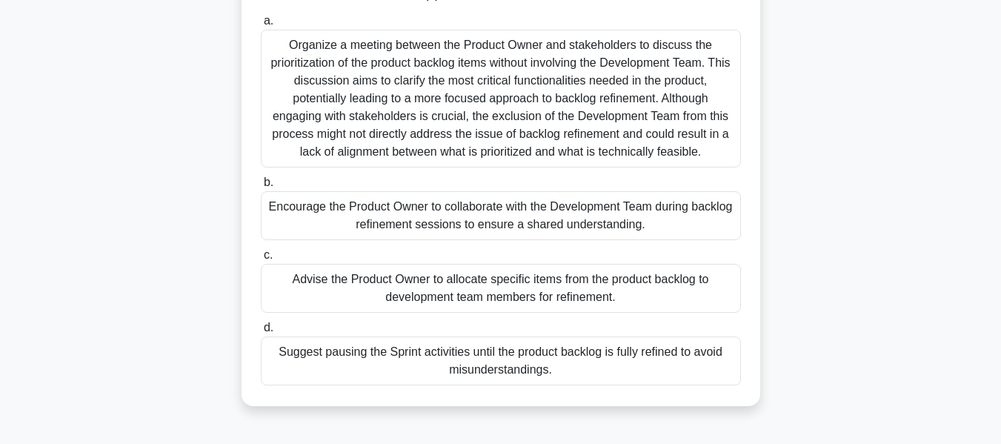
scroll to position [173, 0]
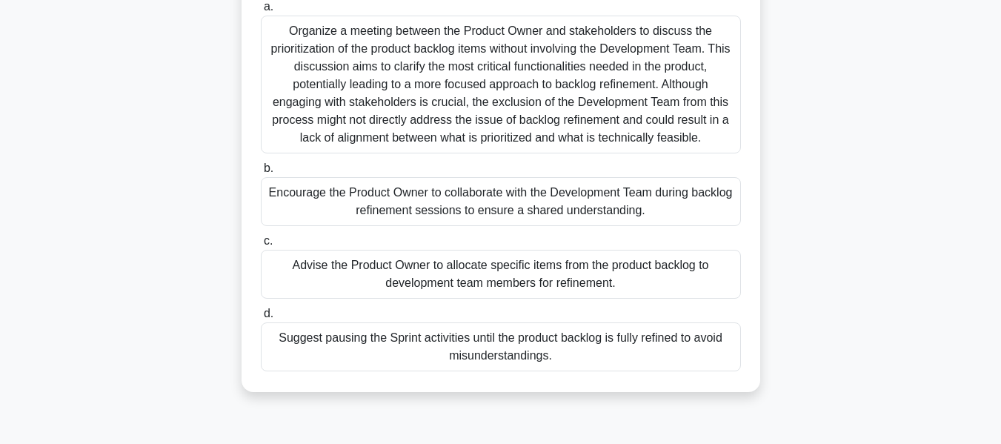
click at [669, 210] on div "Encourage the Product Owner to collaborate with the Development Team during bac…" at bounding box center [501, 201] width 480 height 49
click at [261, 173] on input "b. Encourage the Product Owner to collaborate with the Development Team during …" at bounding box center [261, 169] width 0 height 10
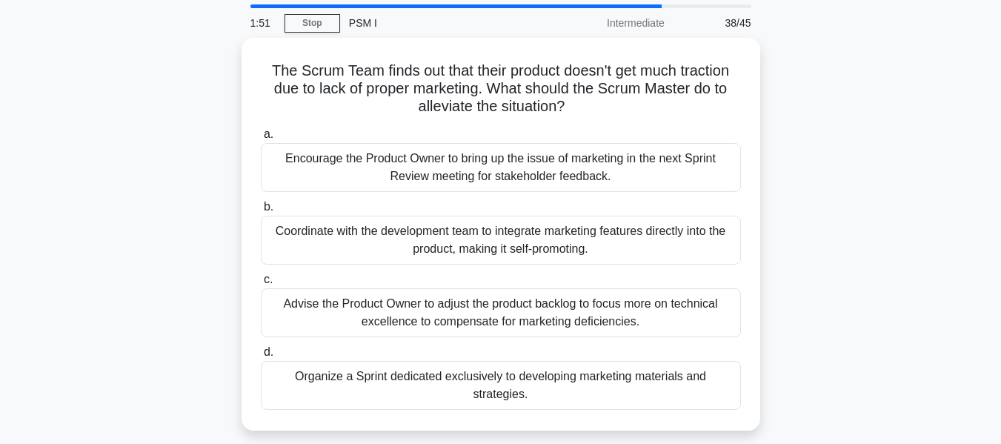
scroll to position [74, 0]
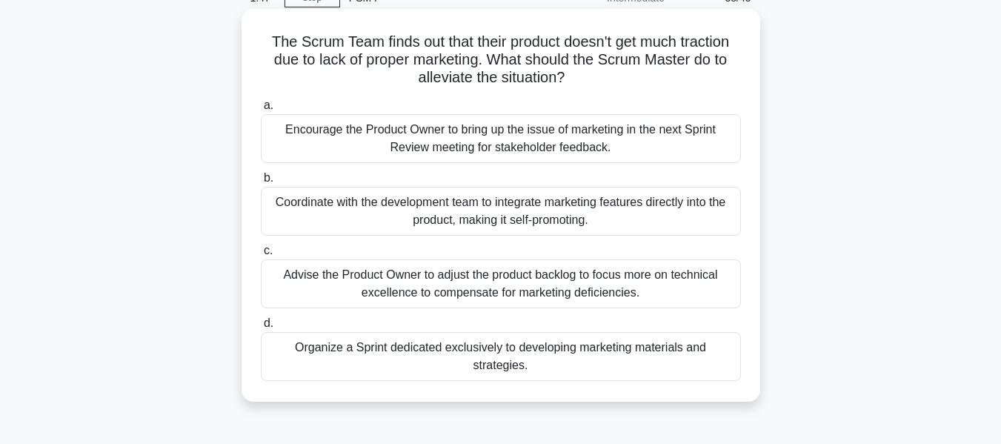
click at [676, 140] on div "Encourage the Product Owner to bring up the issue of marketing in the next Spri…" at bounding box center [501, 138] width 480 height 49
click at [261, 110] on input "a. Encourage the Product Owner to bring up the issue of marketing in the next S…" at bounding box center [261, 106] width 0 height 10
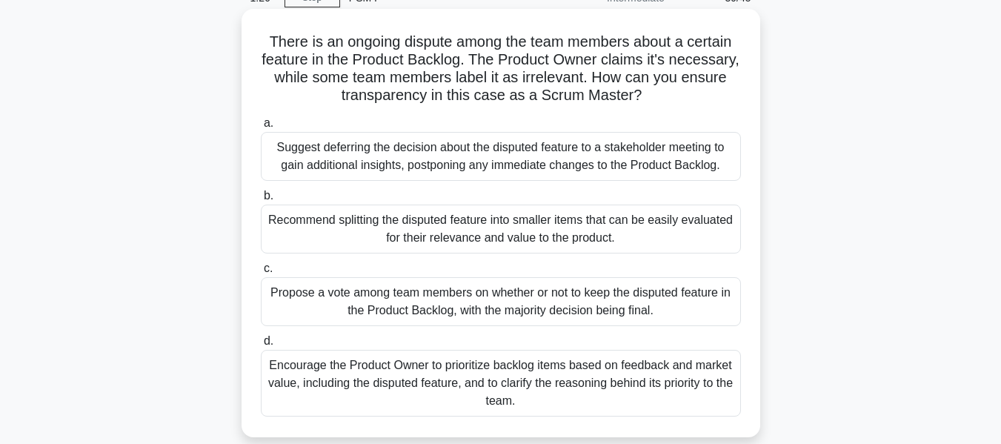
click at [685, 381] on div "Encourage the Product Owner to prioritize backlog items based on feedback and m…" at bounding box center [501, 383] width 480 height 67
click at [261, 346] on input "d. Encourage the Product Owner to prioritize backlog items based on feedback an…" at bounding box center [261, 341] width 0 height 10
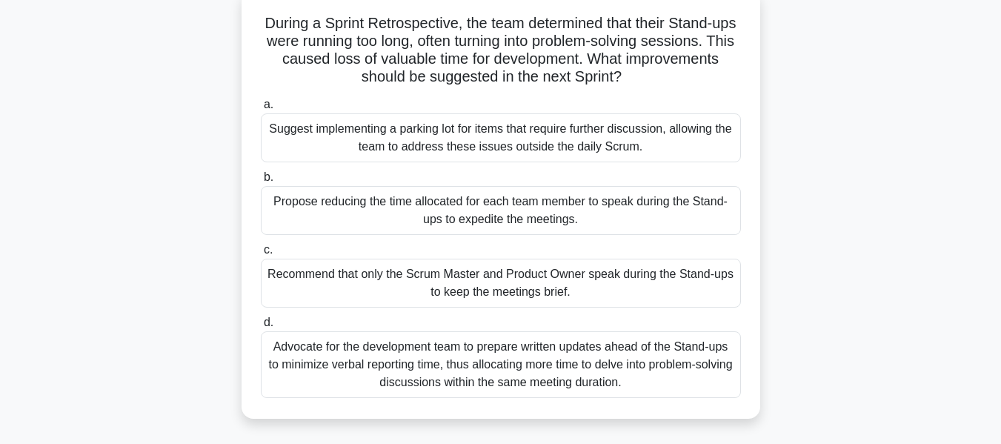
scroll to position [99, 0]
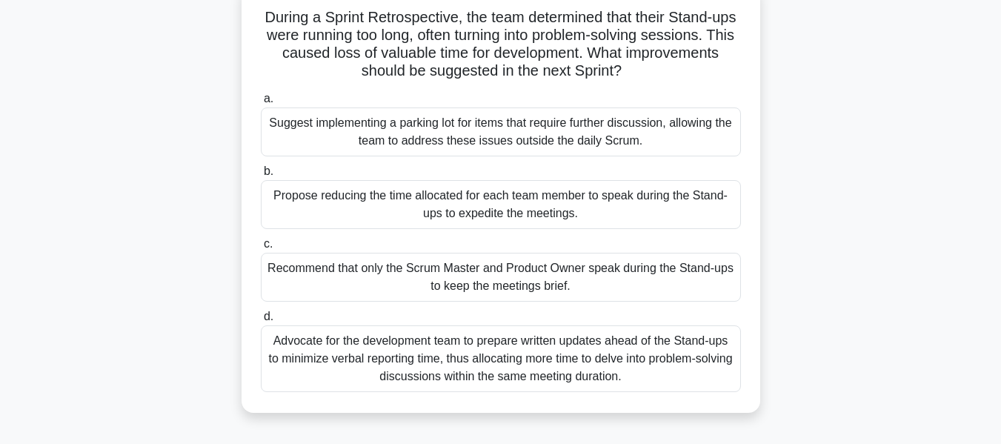
click at [634, 138] on div "Suggest implementing a parking lot for items that require further discussion, a…" at bounding box center [501, 131] width 480 height 49
click at [261, 104] on input "a. Suggest implementing a parking lot for items that require further discussion…" at bounding box center [261, 99] width 0 height 10
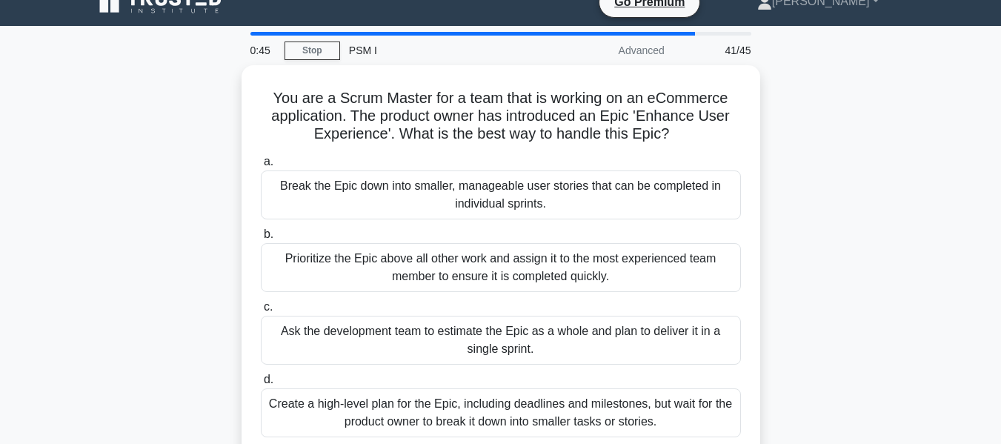
scroll to position [50, 0]
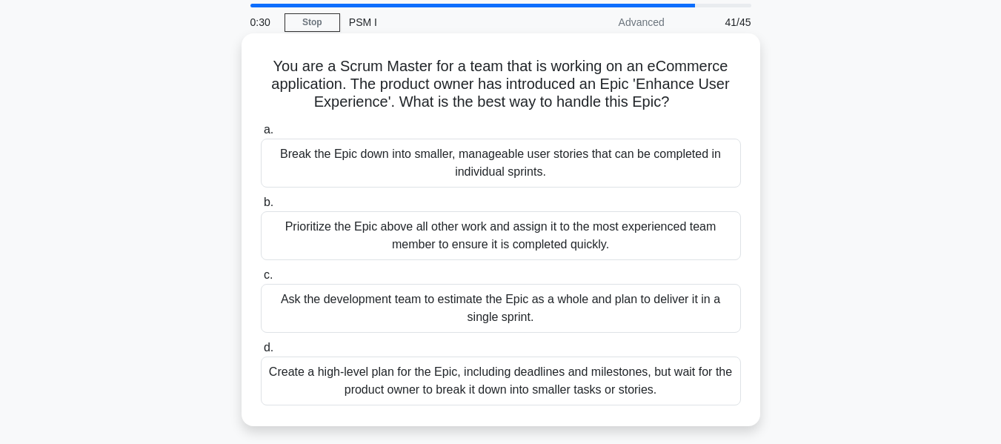
click at [642, 161] on div "Break the Epic down into smaller, manageable user stories that can be completed…" at bounding box center [501, 163] width 480 height 49
click at [261, 135] on input "a. Break the Epic down into smaller, manageable user stories that can be comple…" at bounding box center [261, 130] width 0 height 10
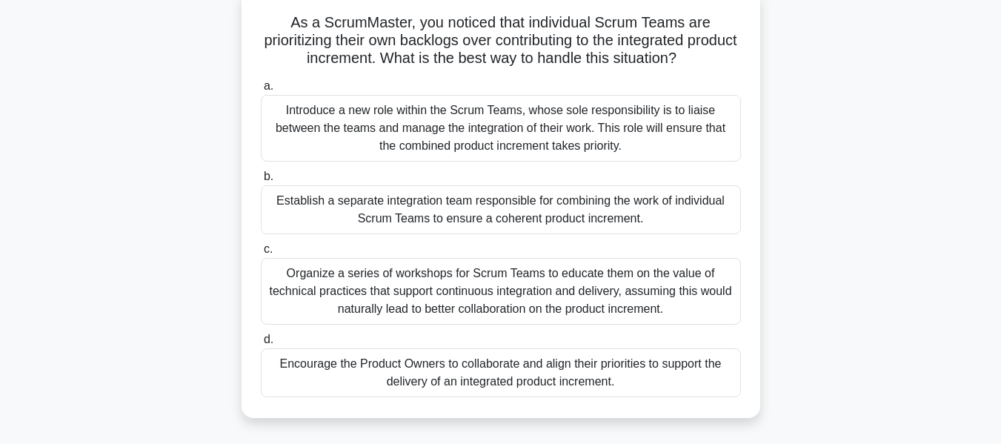
scroll to position [99, 0]
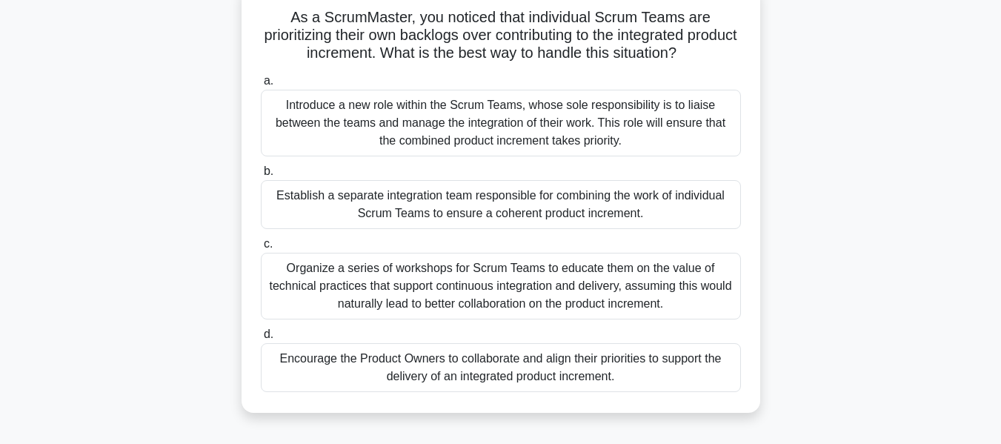
click at [682, 373] on div "Encourage the Product Owners to collaborate and align their priorities to suppo…" at bounding box center [501, 367] width 480 height 49
click at [261, 339] on input "d. Encourage the Product Owners to collaborate and align their priorities to su…" at bounding box center [261, 335] width 0 height 10
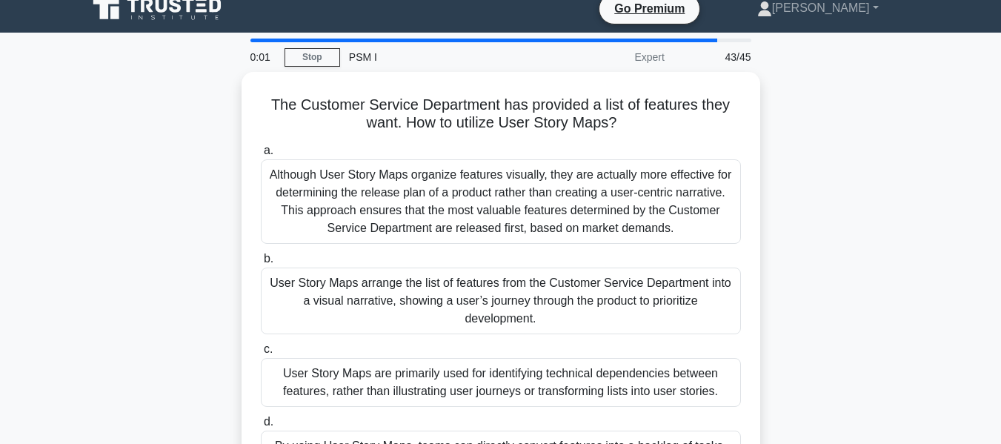
scroll to position [0, 0]
